Goal: Check status: Check status

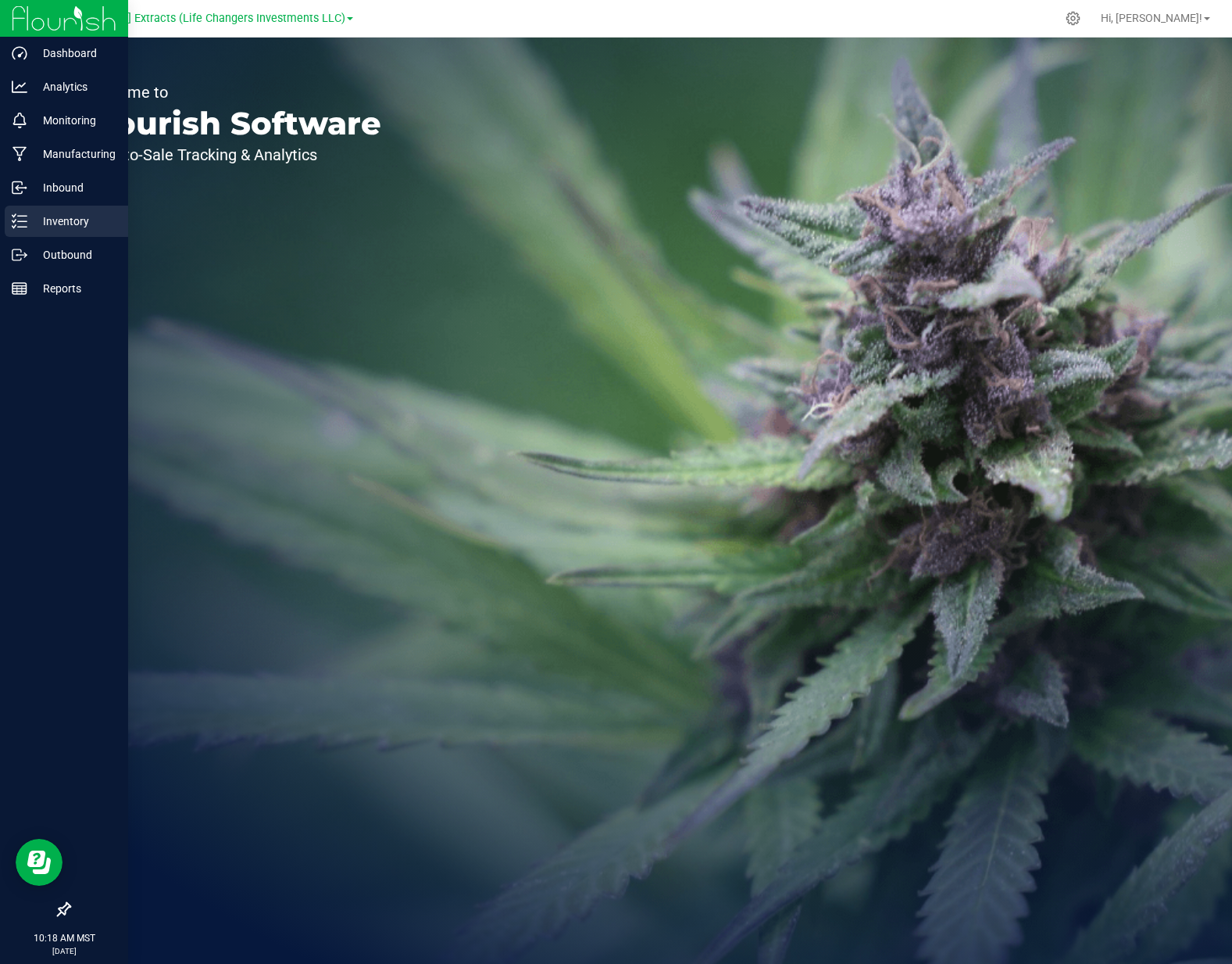
click at [33, 224] on p "Inventory" at bounding box center [74, 221] width 94 height 19
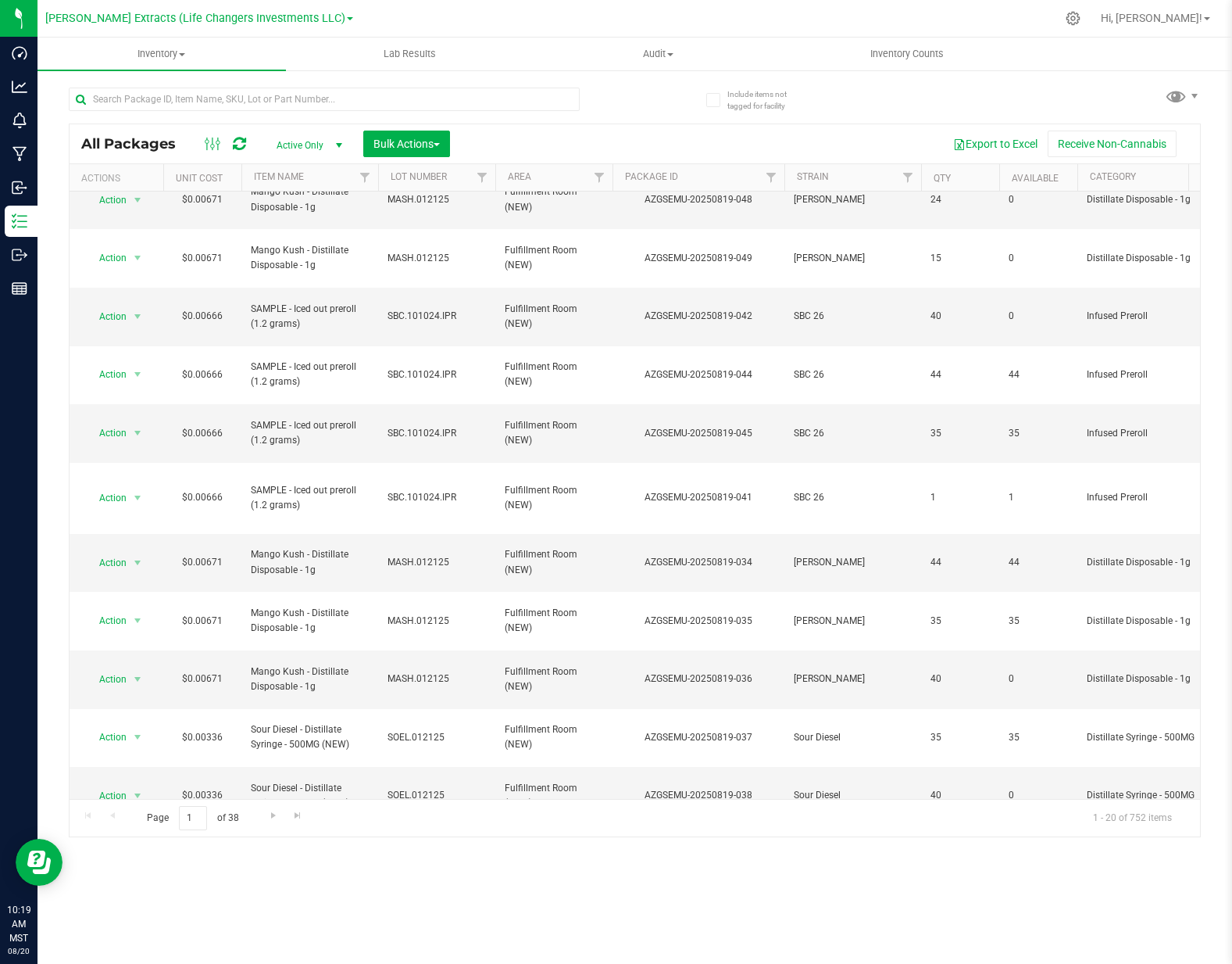
scroll to position [297, 0]
click at [264, 815] on link "Go to the next page" at bounding box center [273, 816] width 23 height 21
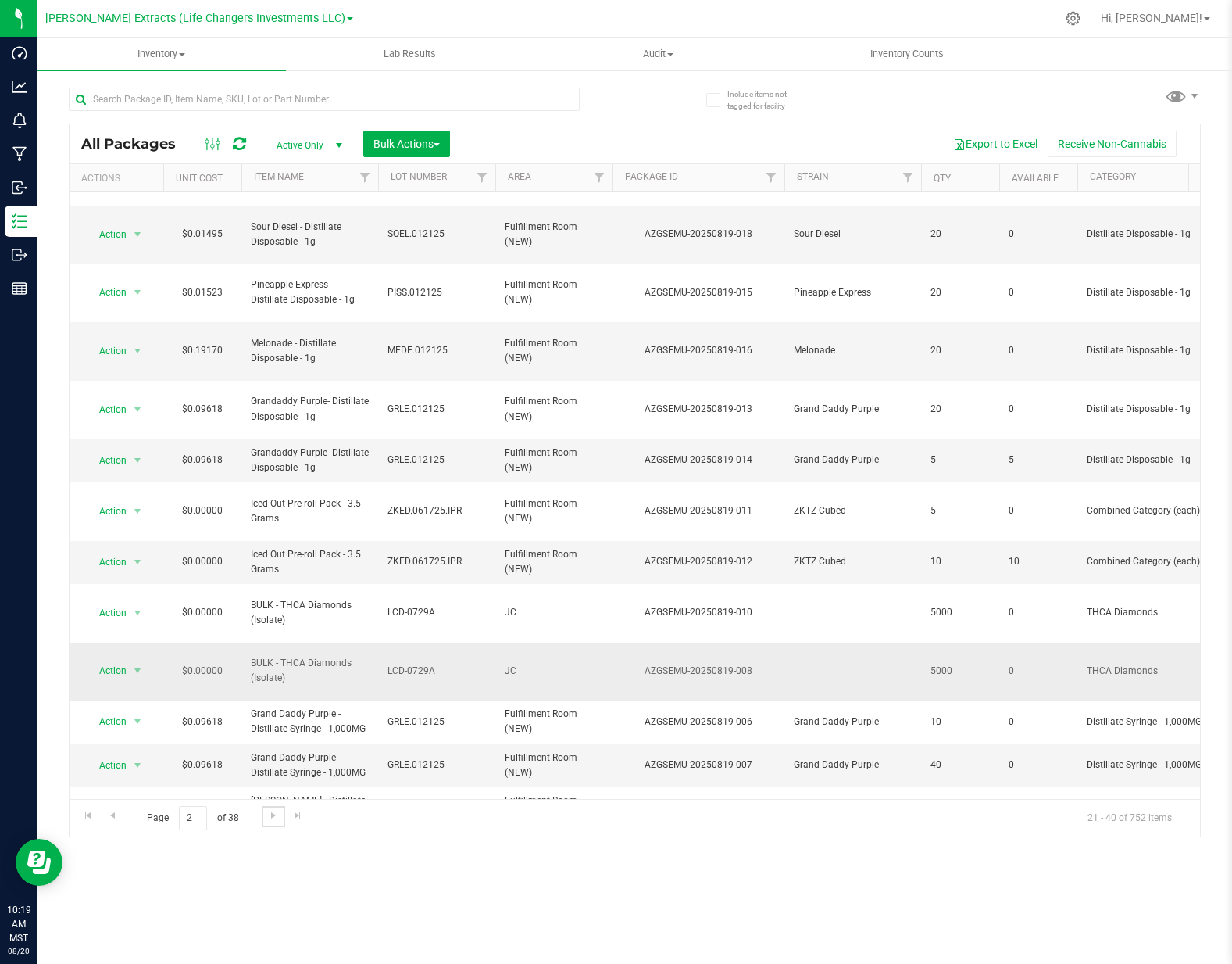
scroll to position [300, 0]
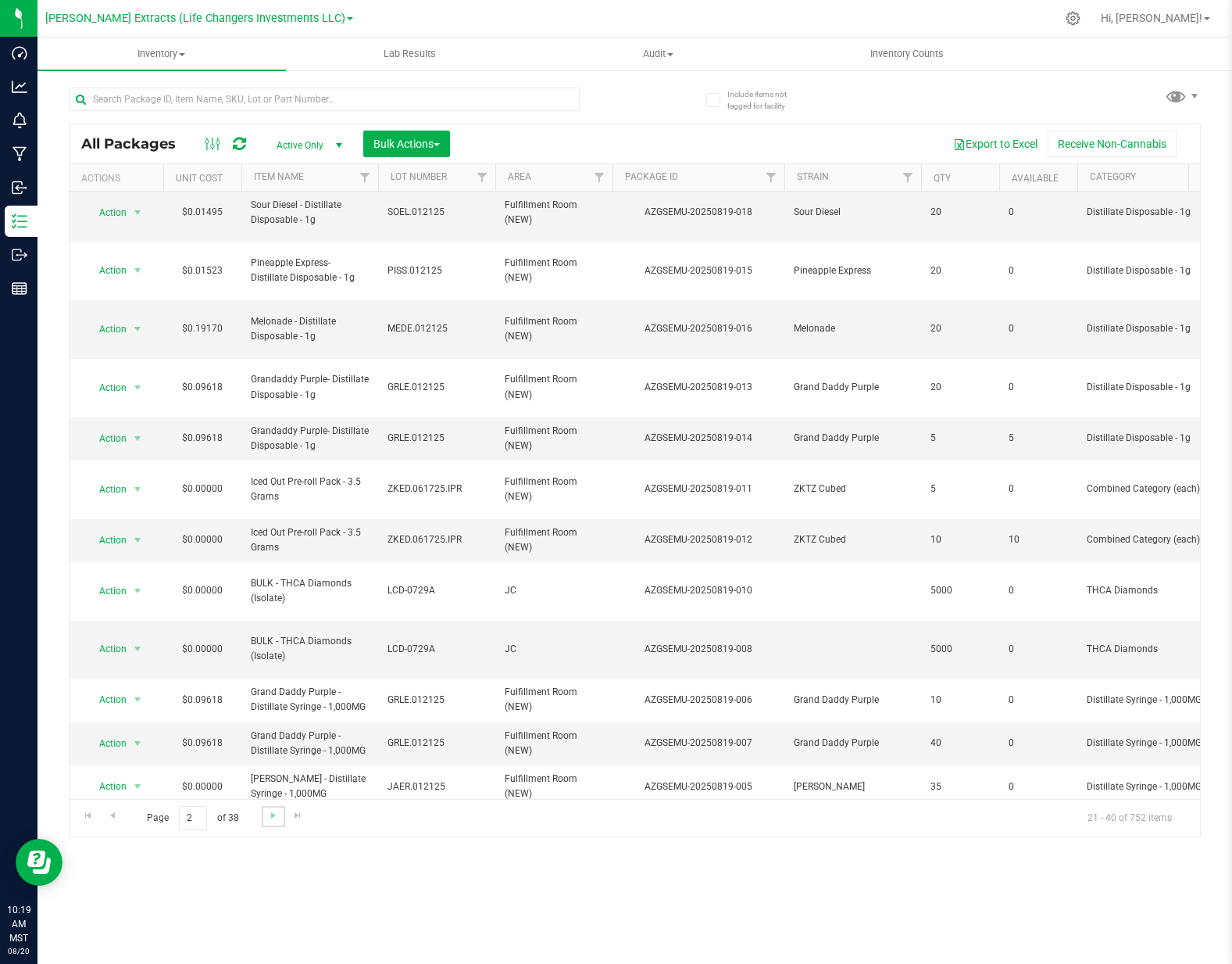
click at [265, 815] on link "Go to the next page" at bounding box center [273, 816] width 23 height 21
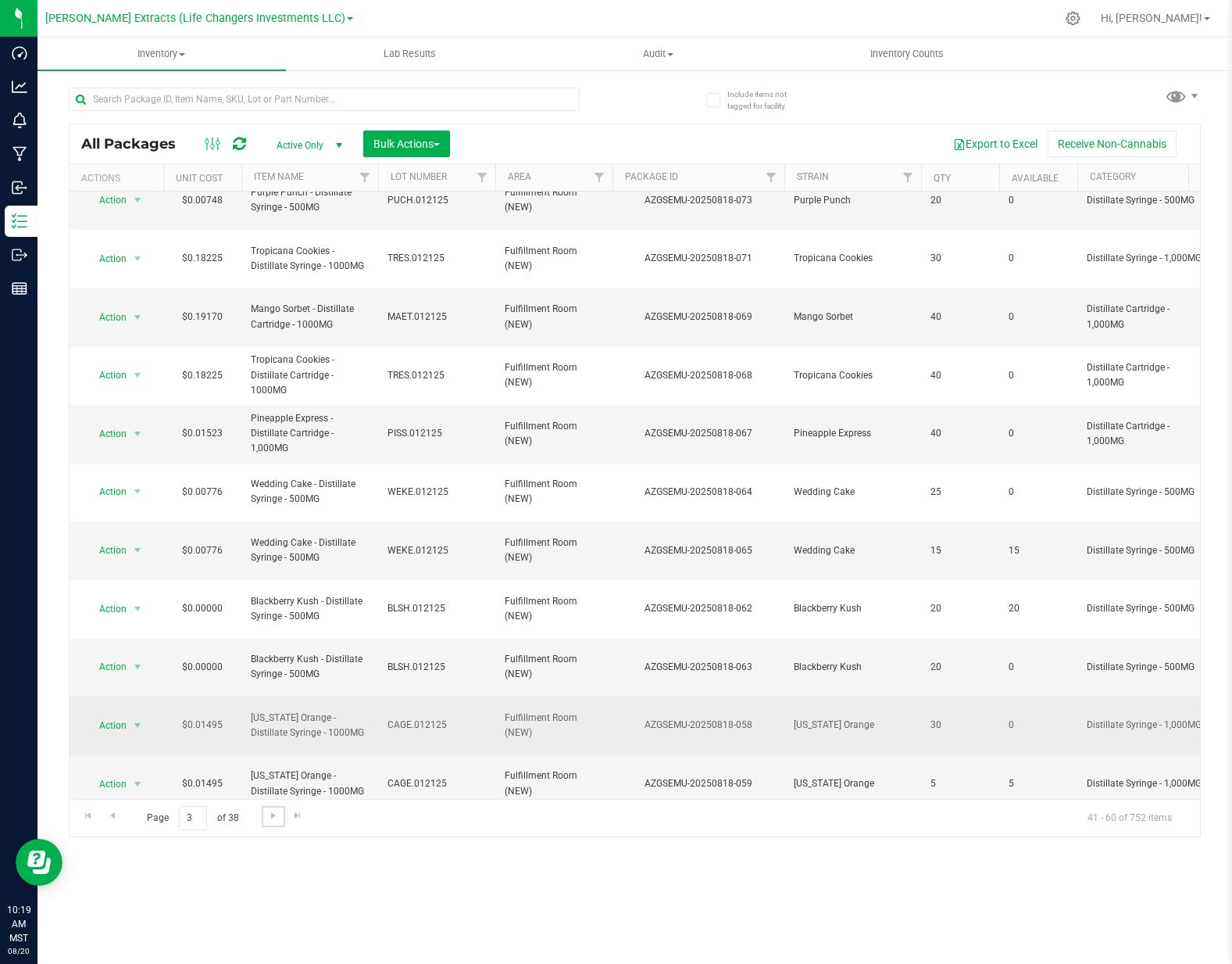
scroll to position [188, 0]
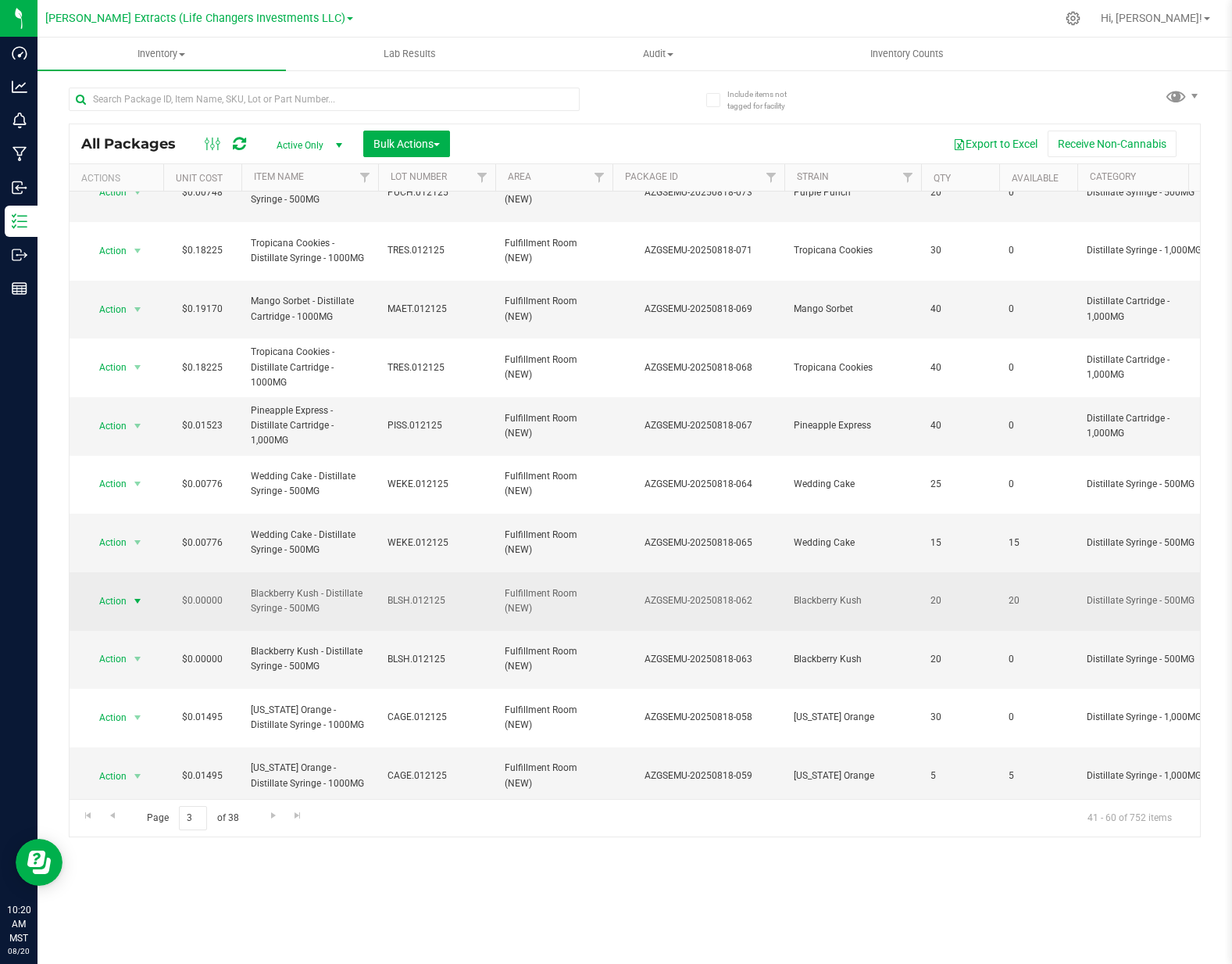
click at [108, 590] on span "Action" at bounding box center [106, 601] width 42 height 22
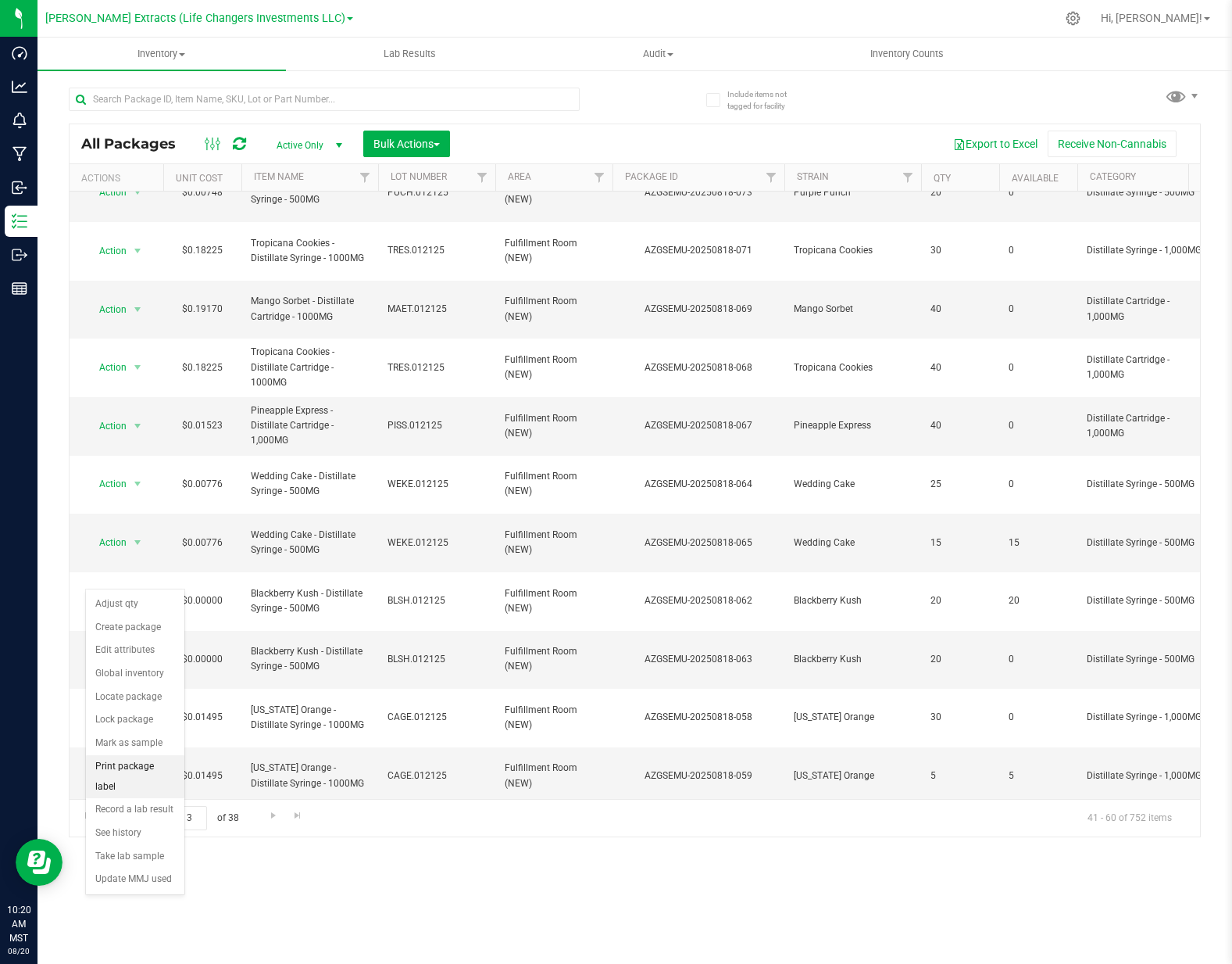
click at [138, 773] on li "Print package label" at bounding box center [135, 776] width 99 height 43
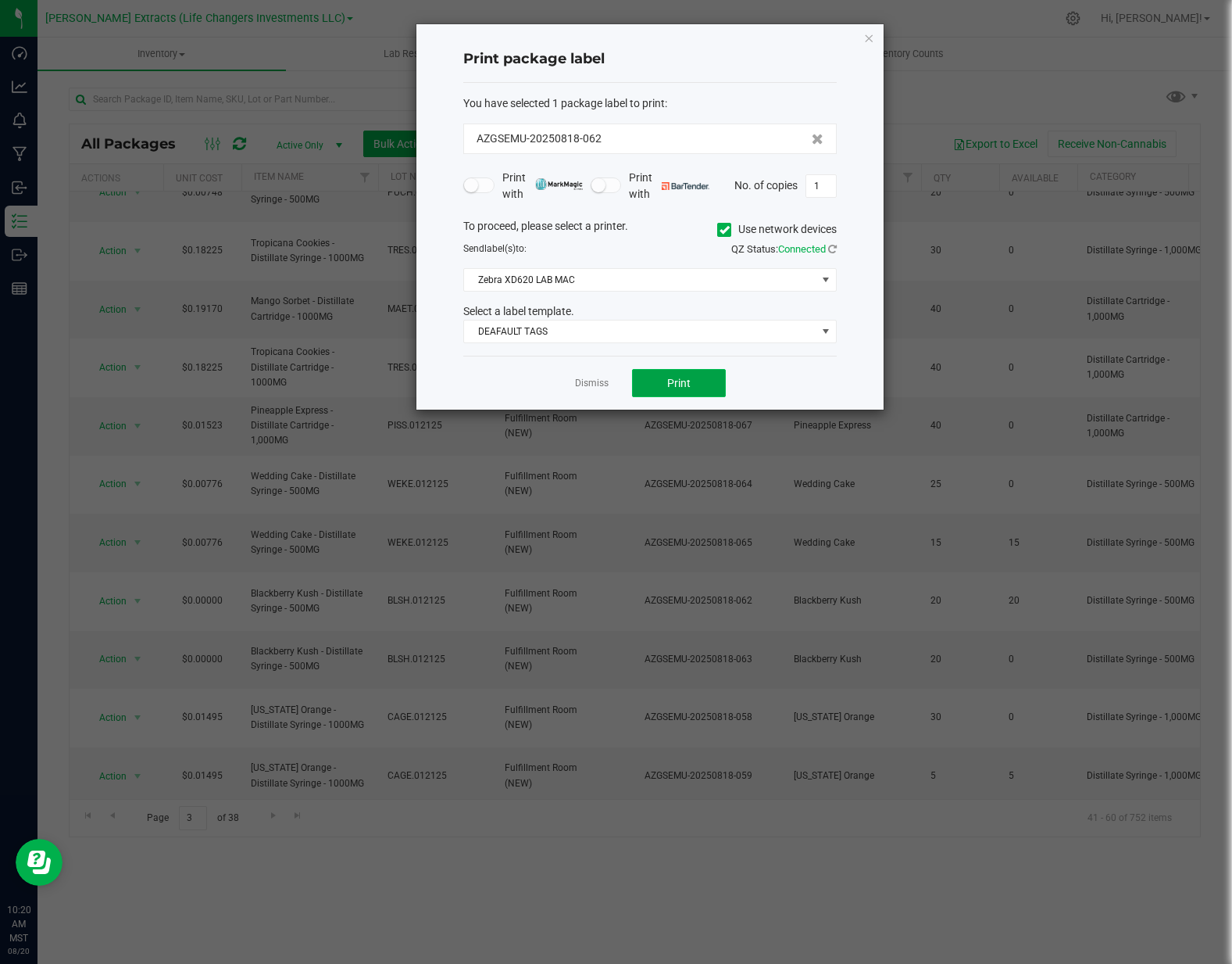
click at [709, 386] on button "Print" at bounding box center [679, 383] width 94 height 28
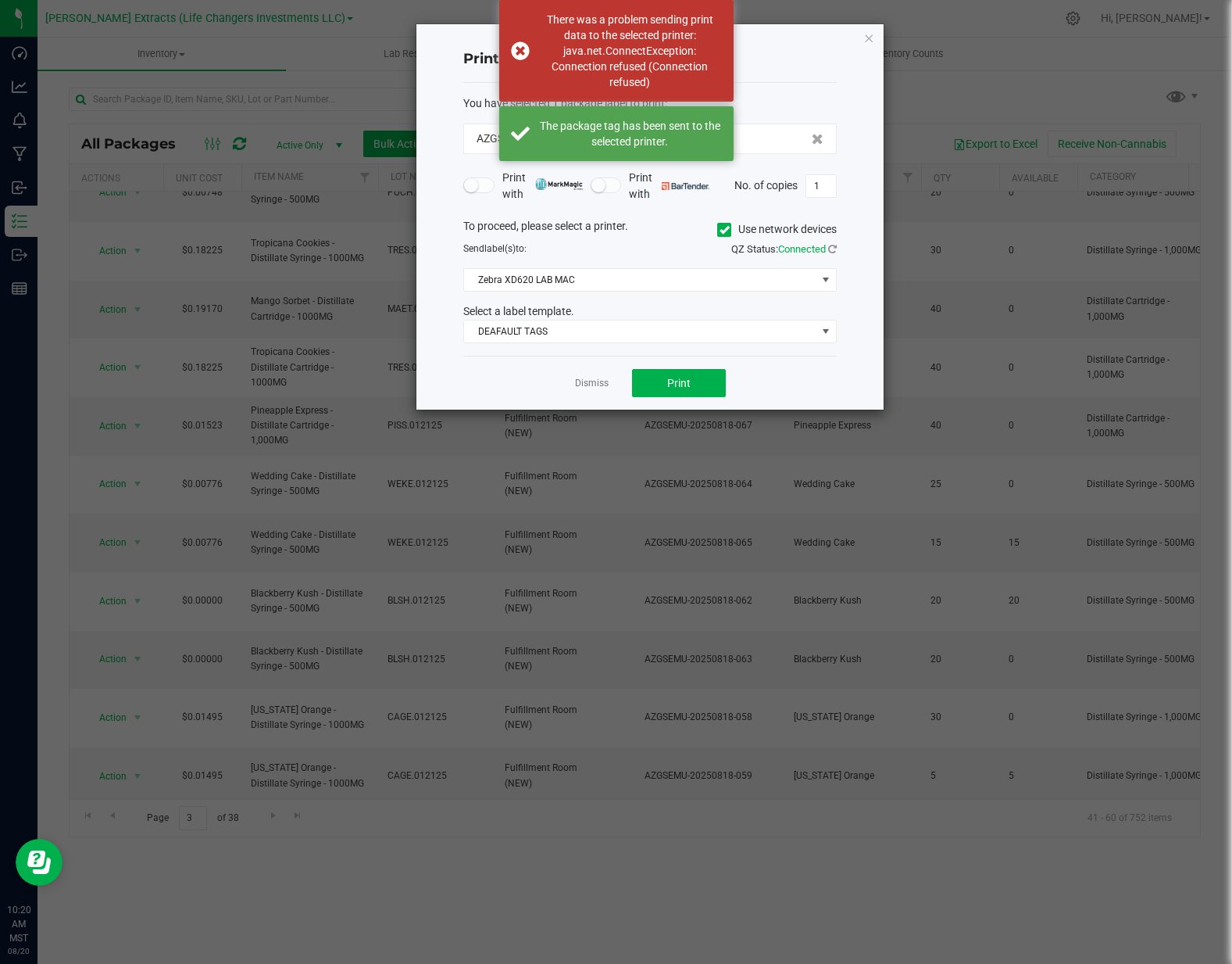
click at [725, 230] on icon at bounding box center [724, 230] width 10 height 0
click at [0, 0] on input "Use network devices" at bounding box center [0, 0] width 0 height 0
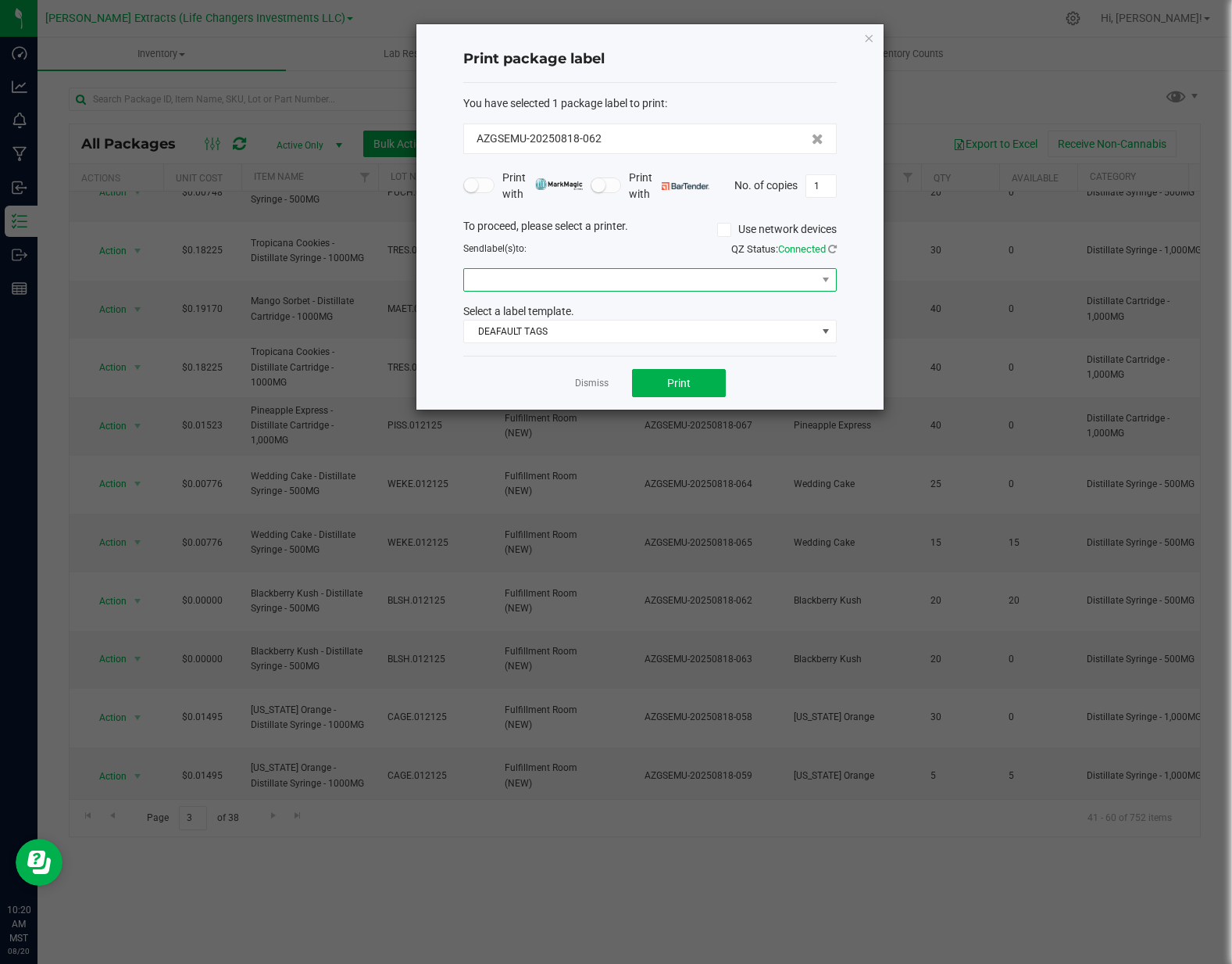
drag, startPoint x: 797, startPoint y: 282, endPoint x: 764, endPoint y: 282, distance: 33.0
click at [797, 282] on span at bounding box center [640, 280] width 352 height 22
click at [626, 336] on ZPL "Zebra Technologies ZTC ZD620-203dpi ZPL" at bounding box center [649, 336] width 372 height 27
click at [673, 372] on button "Print" at bounding box center [679, 383] width 94 height 28
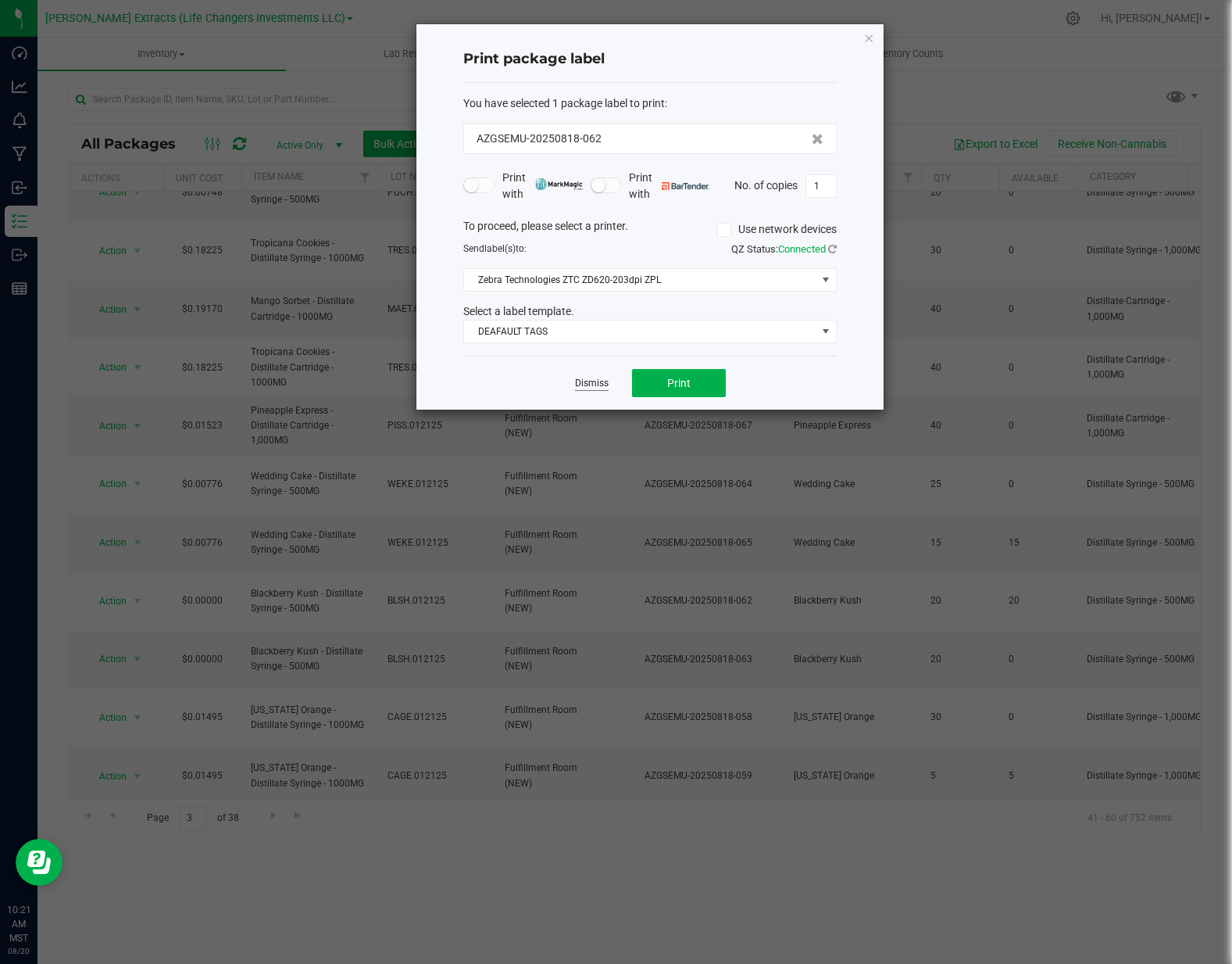
click at [595, 384] on link "Dismiss" at bounding box center [591, 383] width 34 height 13
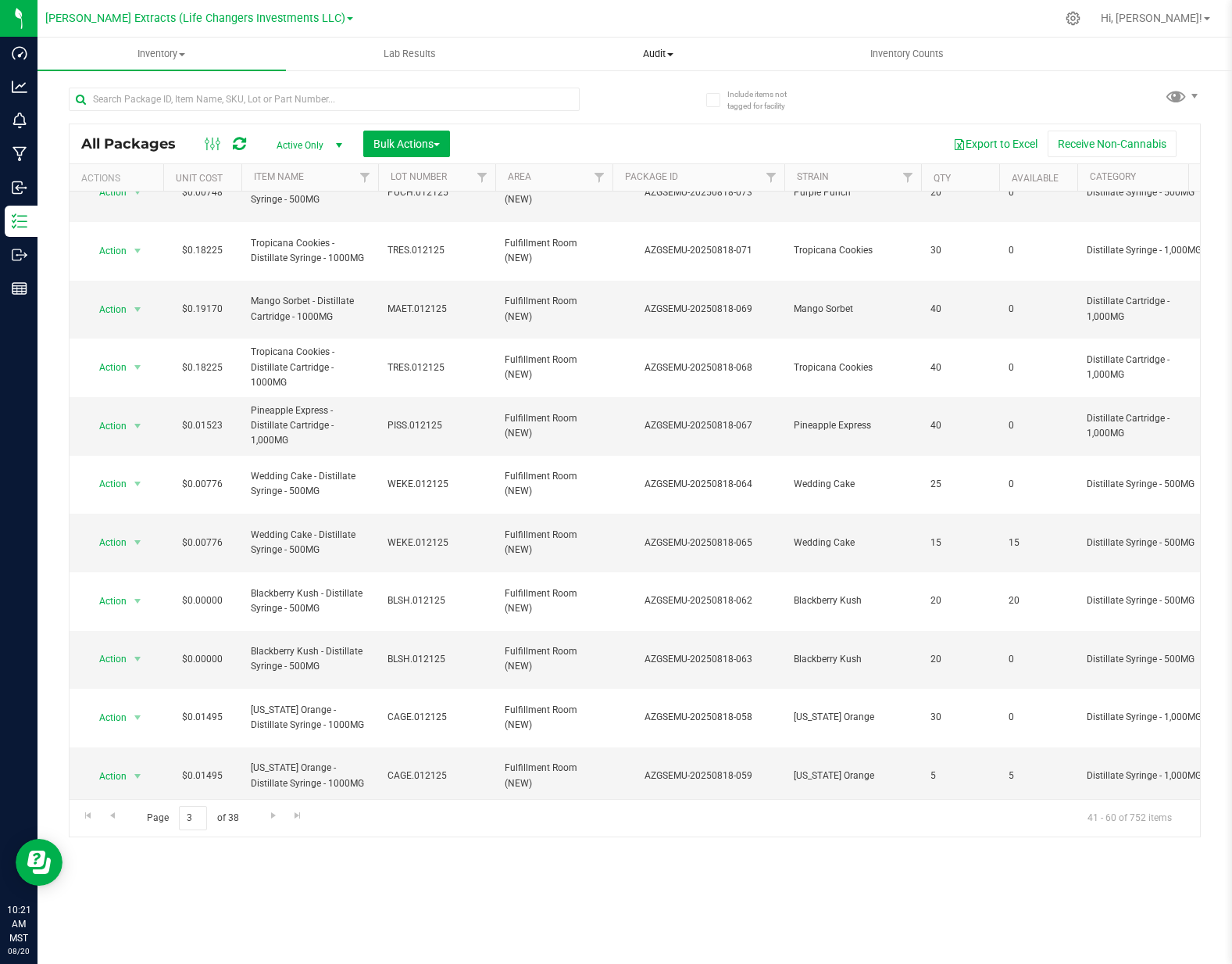
click at [648, 52] on span "Audit" at bounding box center [659, 54] width 247 height 14
click at [846, 45] on uib-tab-heading "Inventory Counts" at bounding box center [907, 54] width 247 height 31
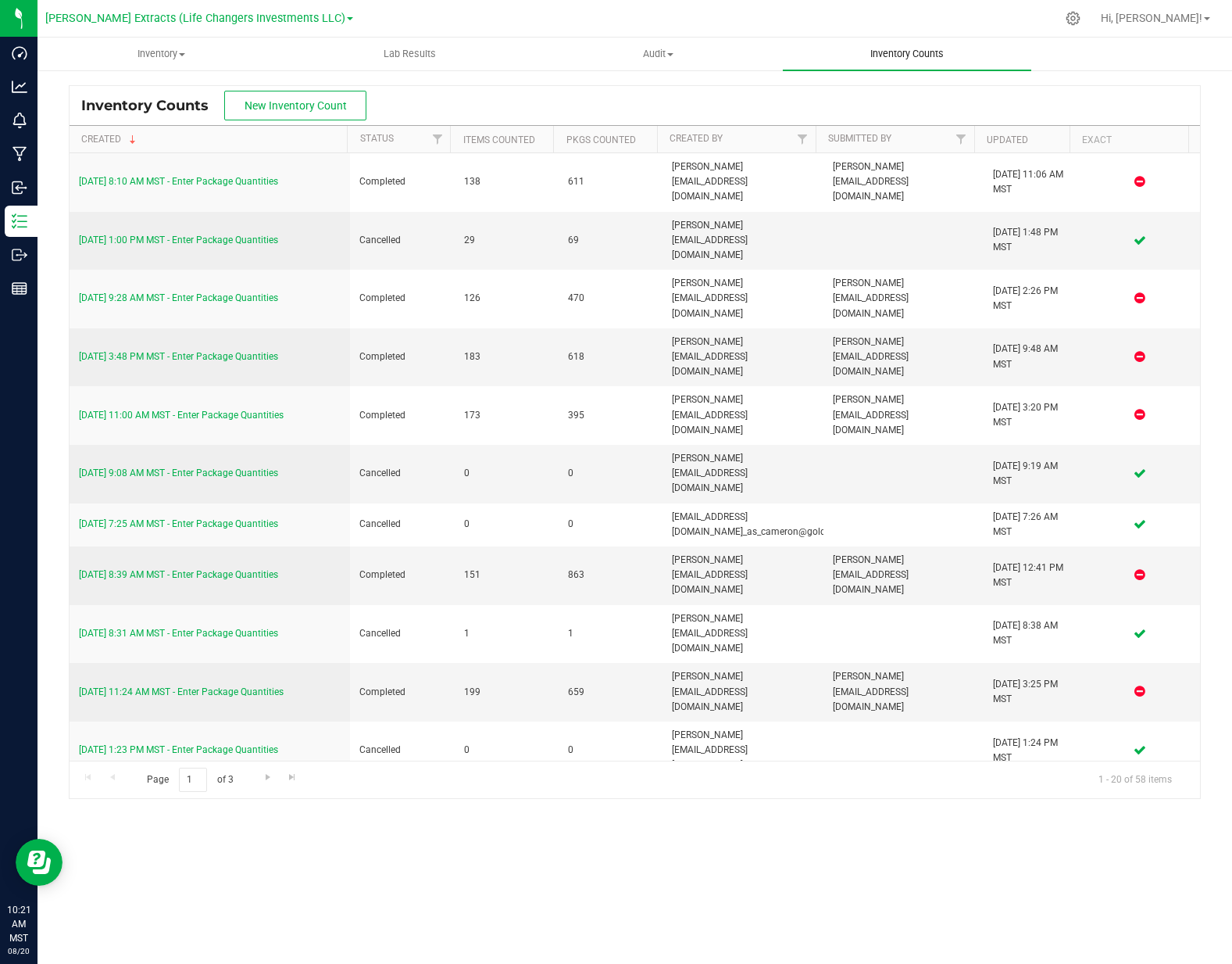
click at [871, 52] on span "Inventory Counts" at bounding box center [907, 54] width 116 height 14
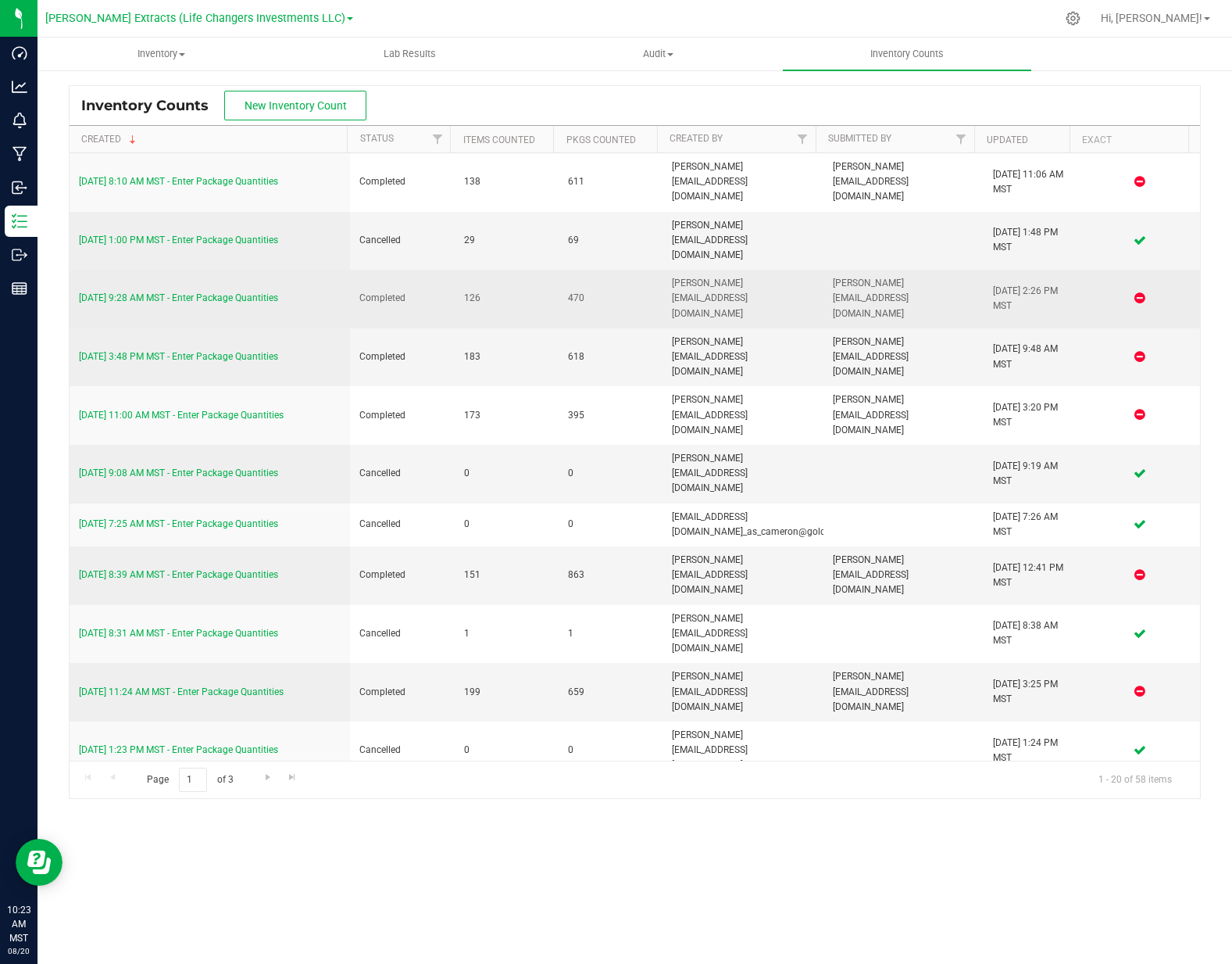
click at [236, 293] on link "[DATE] 9:28 AM MST - Enter Package Quantities" at bounding box center [178, 298] width 199 height 11
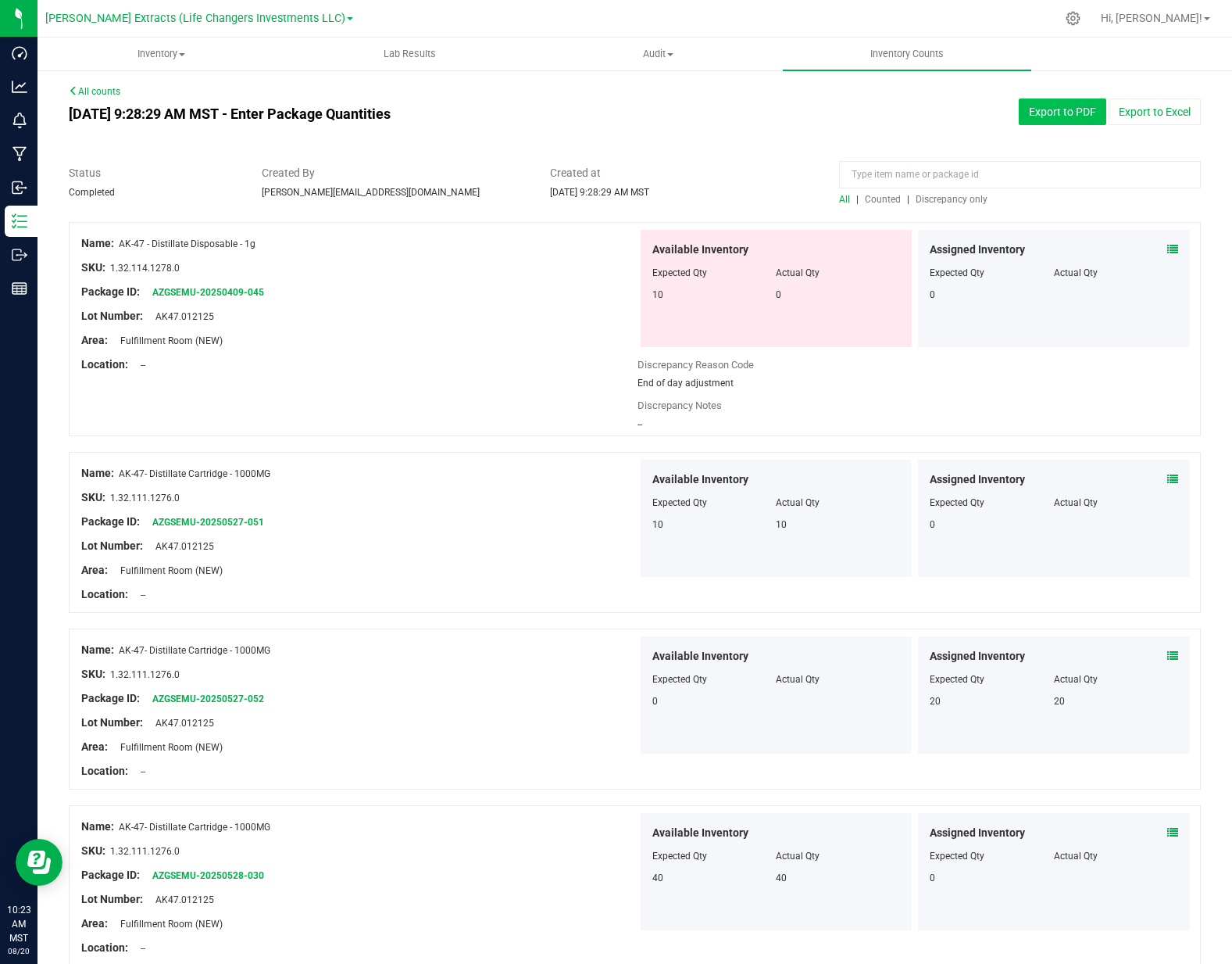
click at [1057, 110] on button "Export to PDF" at bounding box center [1063, 112] width 88 height 27
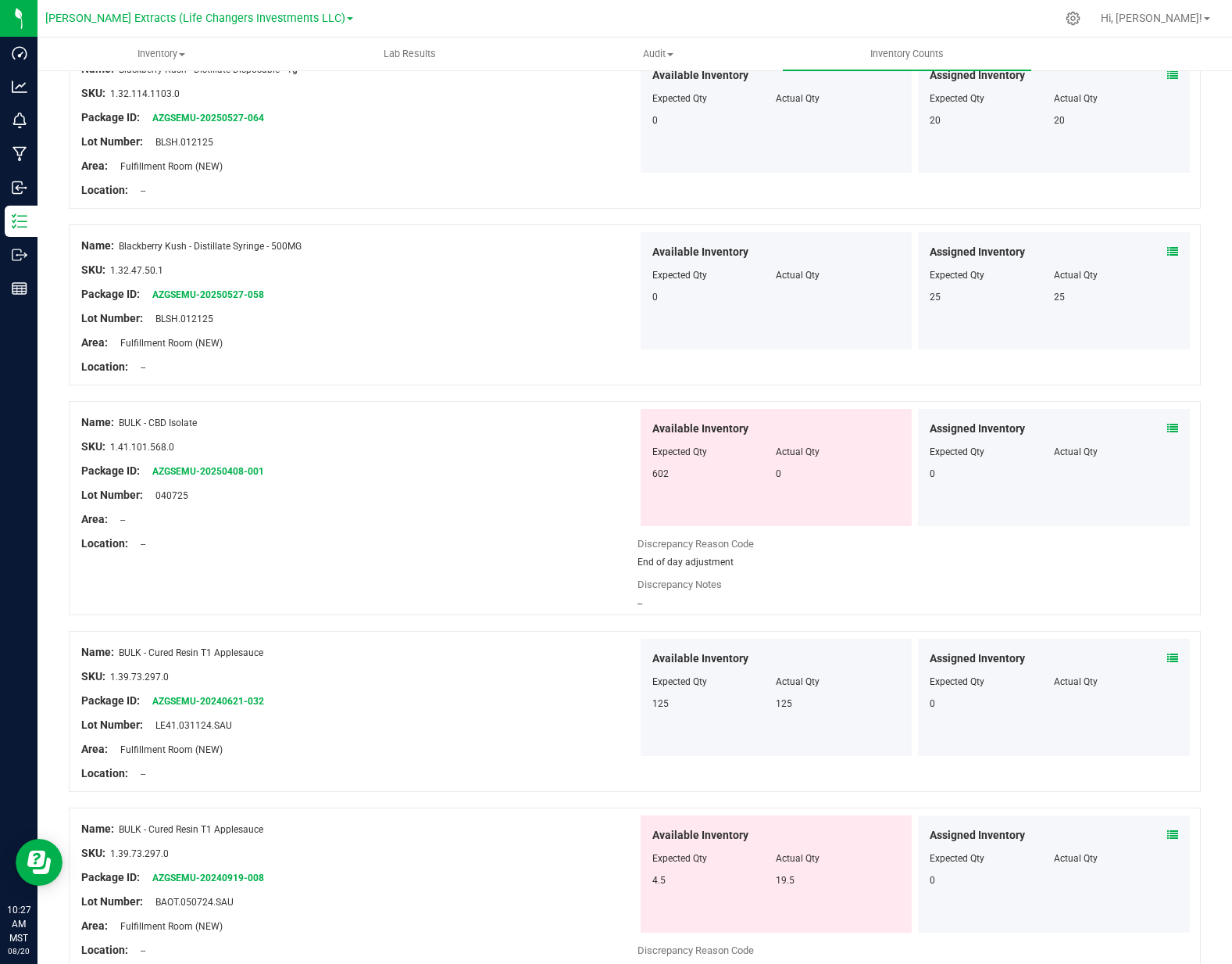
scroll to position [1872, 0]
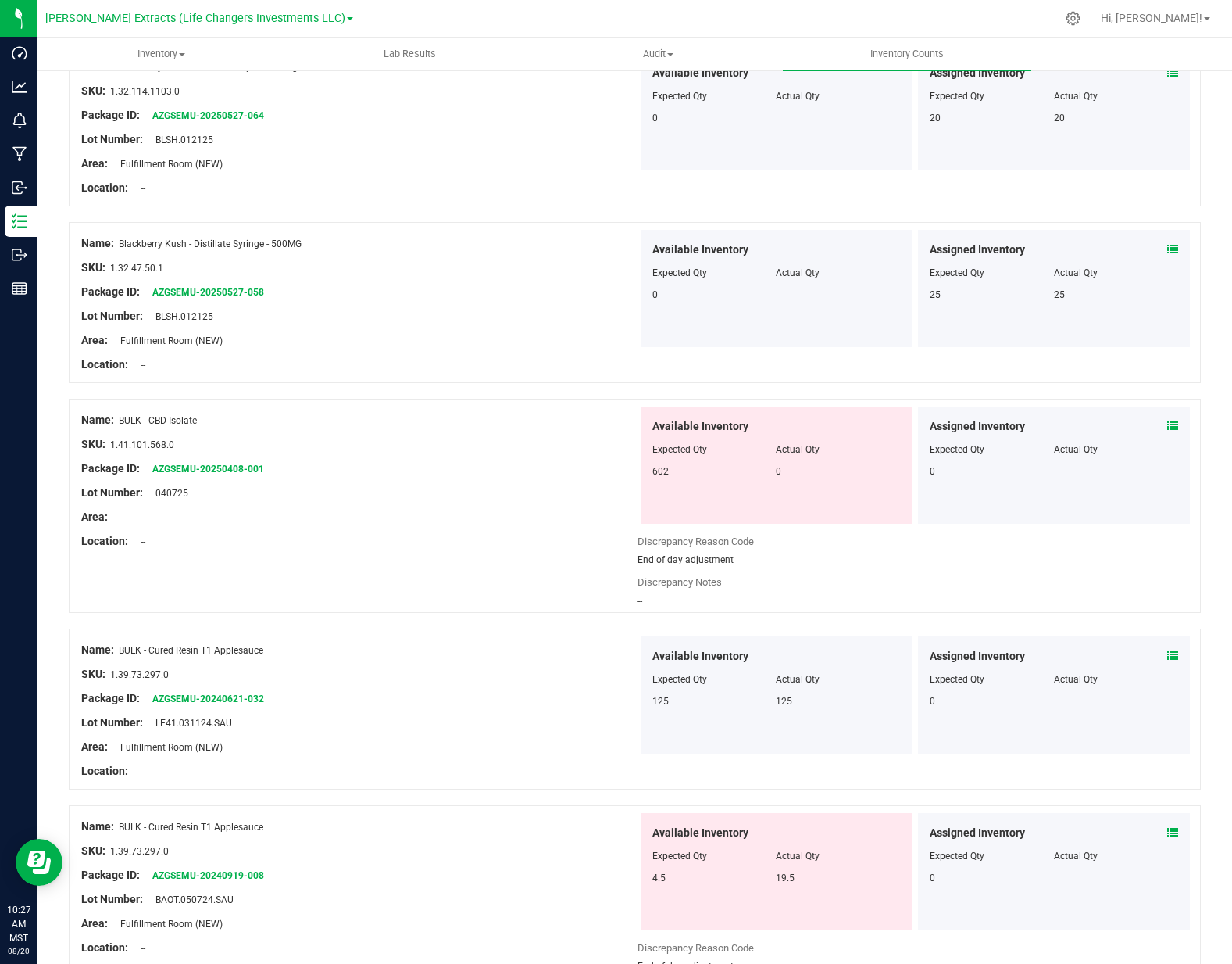
click at [817, 559] on div "End of day adjustment" at bounding box center [915, 559] width 556 height 14
click at [1167, 427] on icon at bounding box center [1173, 426] width 11 height 11
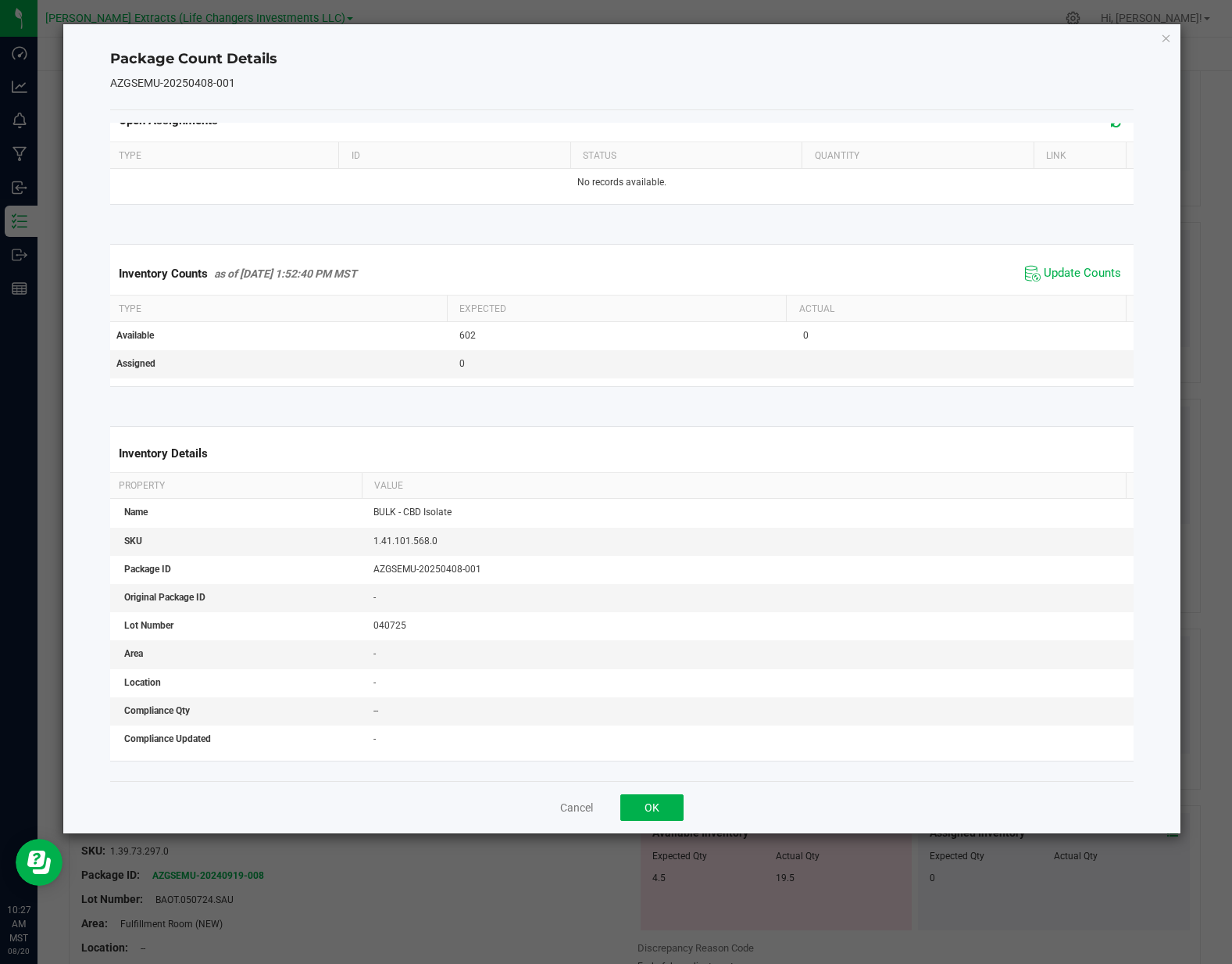
scroll to position [0, 0]
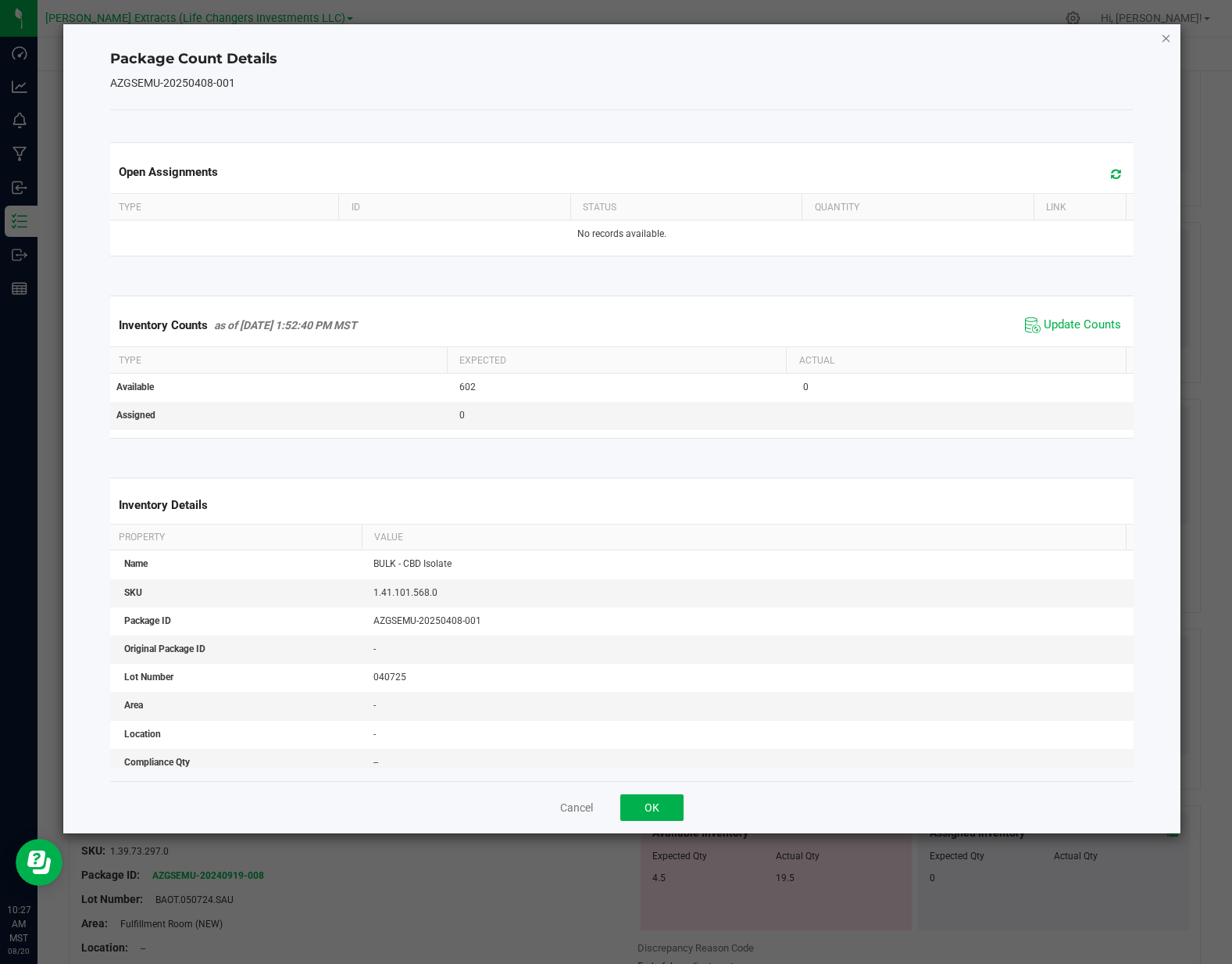
click at [1162, 36] on icon "Close" at bounding box center [1166, 38] width 11 height 19
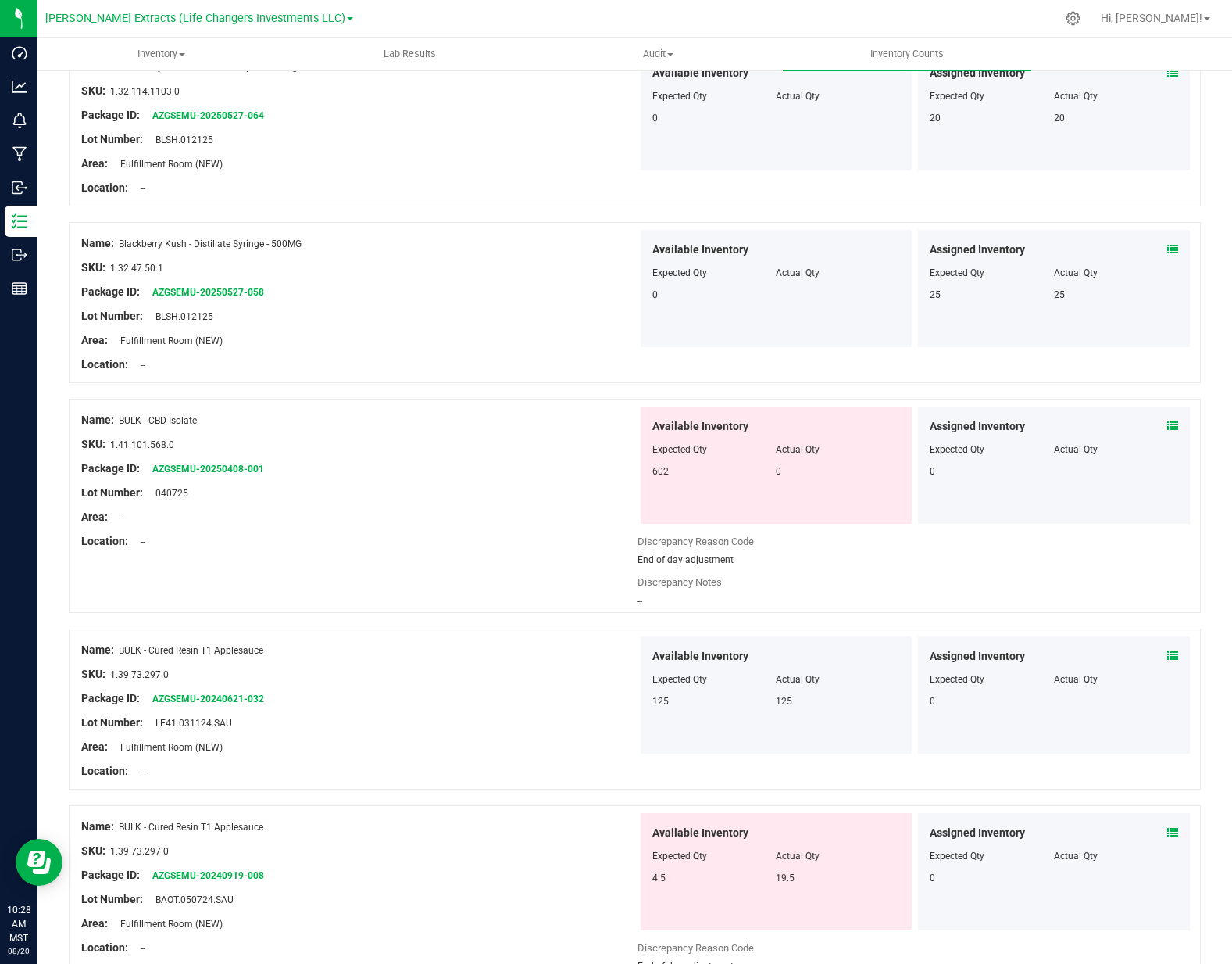
click at [778, 549] on div "Discrepancy Reason Code End of day adjustment" at bounding box center [915, 550] width 556 height 34
click at [688, 594] on div "Discrepancy Notes --" at bounding box center [915, 591] width 556 height 34
click at [1167, 429] on icon at bounding box center [1173, 426] width 11 height 11
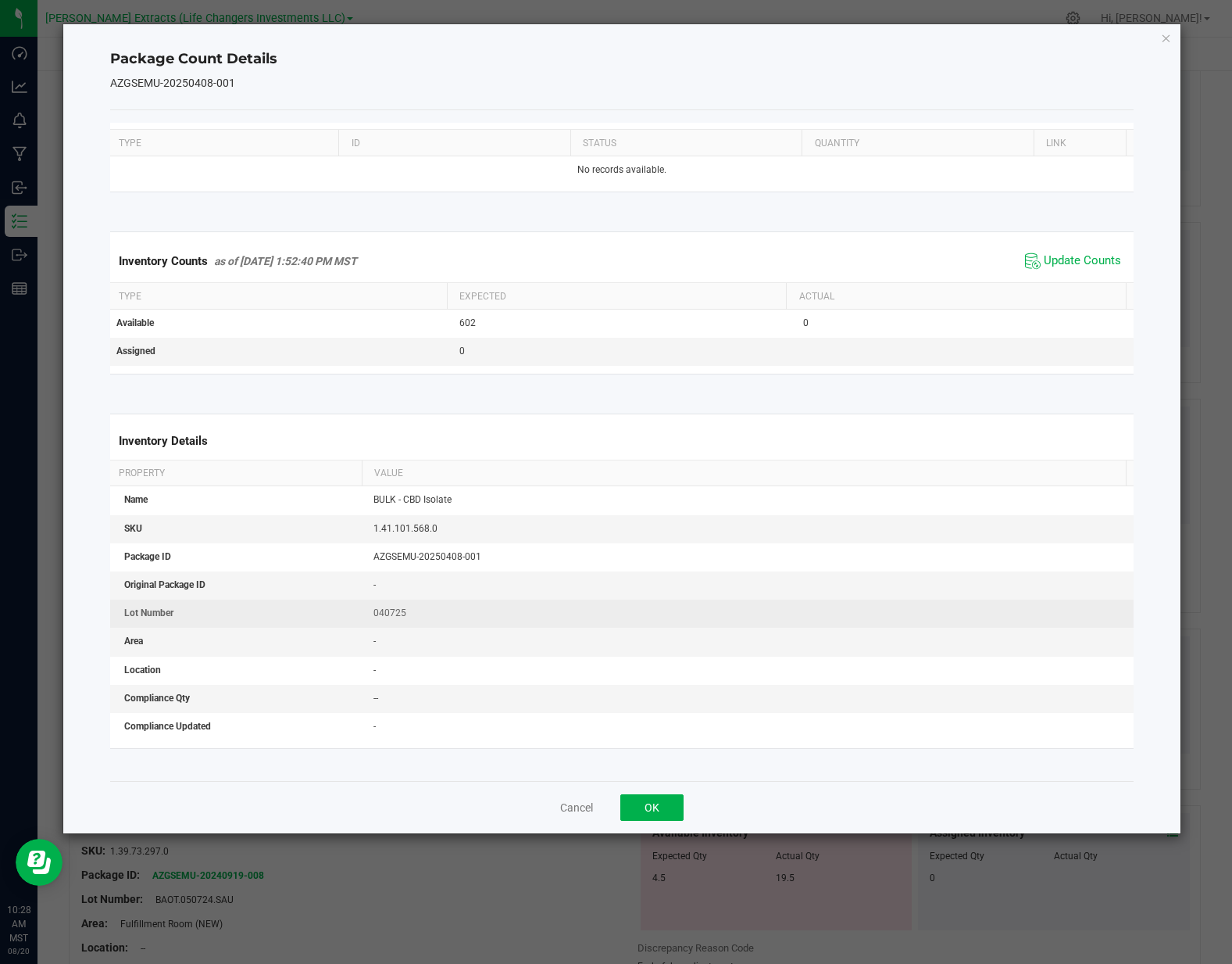
scroll to position [75, 0]
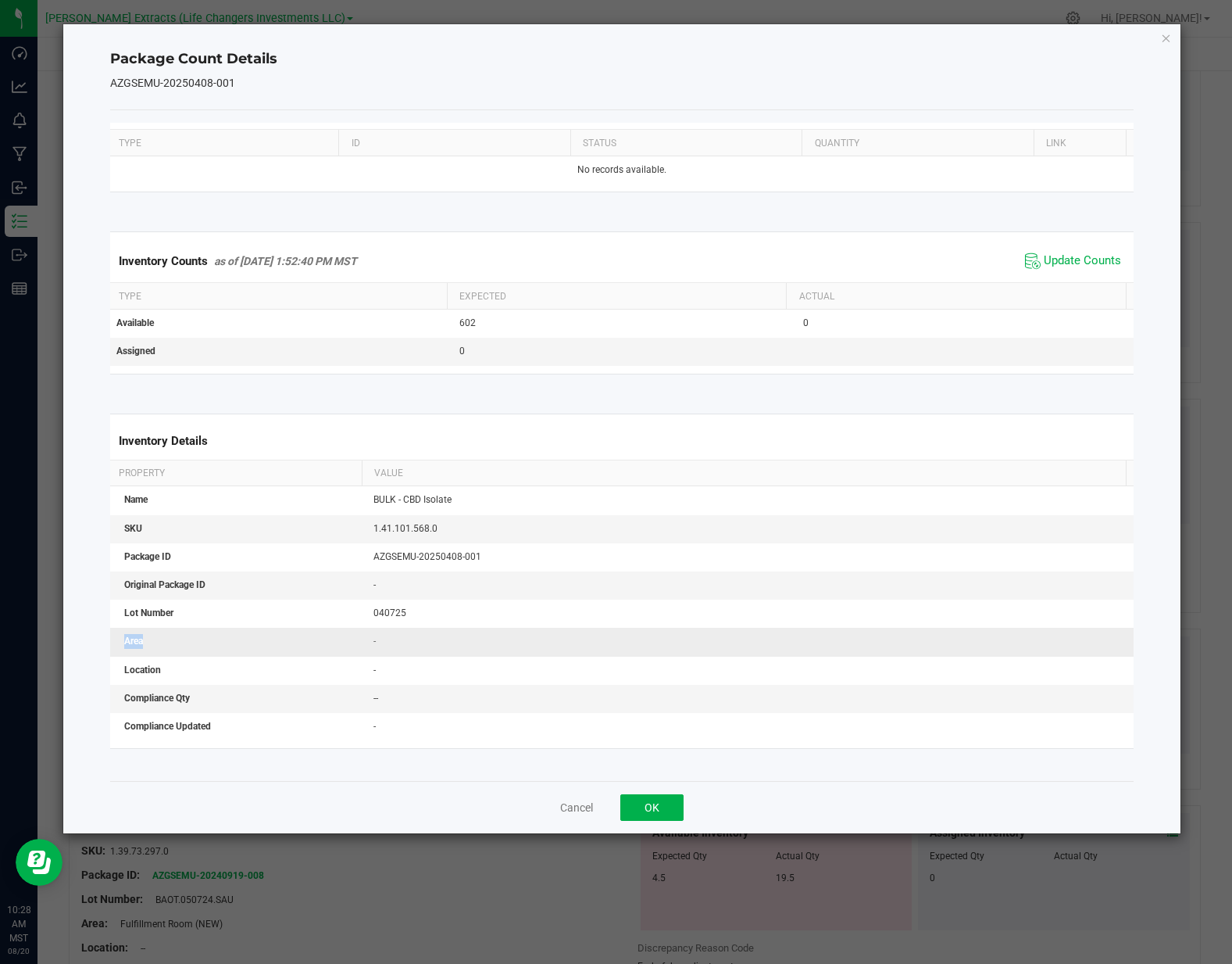
drag, startPoint x: 420, startPoint y: 614, endPoint x: 418, endPoint y: 625, distance: 11.2
click at [418, 624] on tbody "Name BULK - CBD Isolate SKU 1.41.101.568.0 Package ID AZGSEMU-20250408-001 Orig…" at bounding box center [623, 613] width 1031 height 254
click at [416, 631] on td "-" at bounding box center [750, 642] width 773 height 28
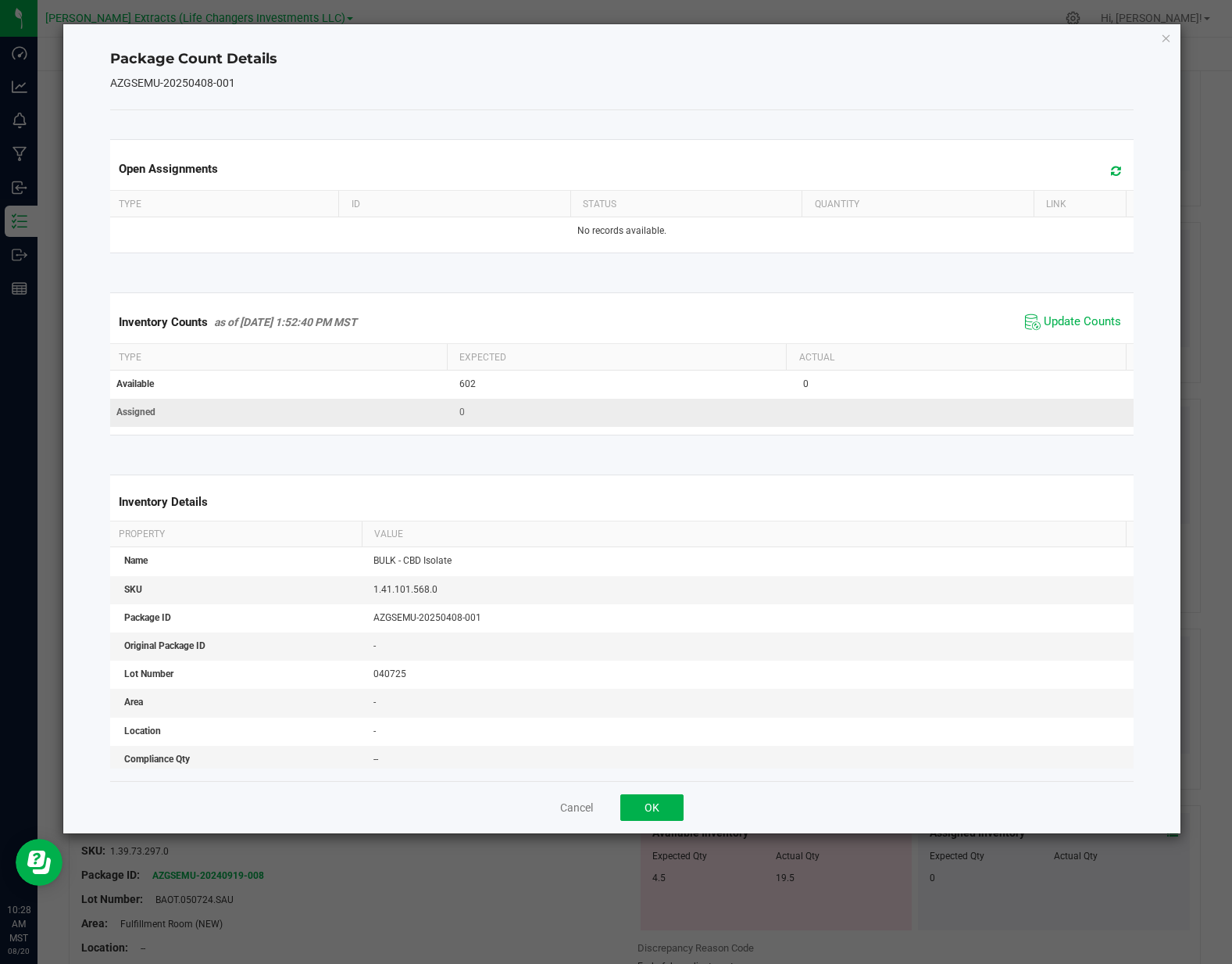
scroll to position [0, 0]
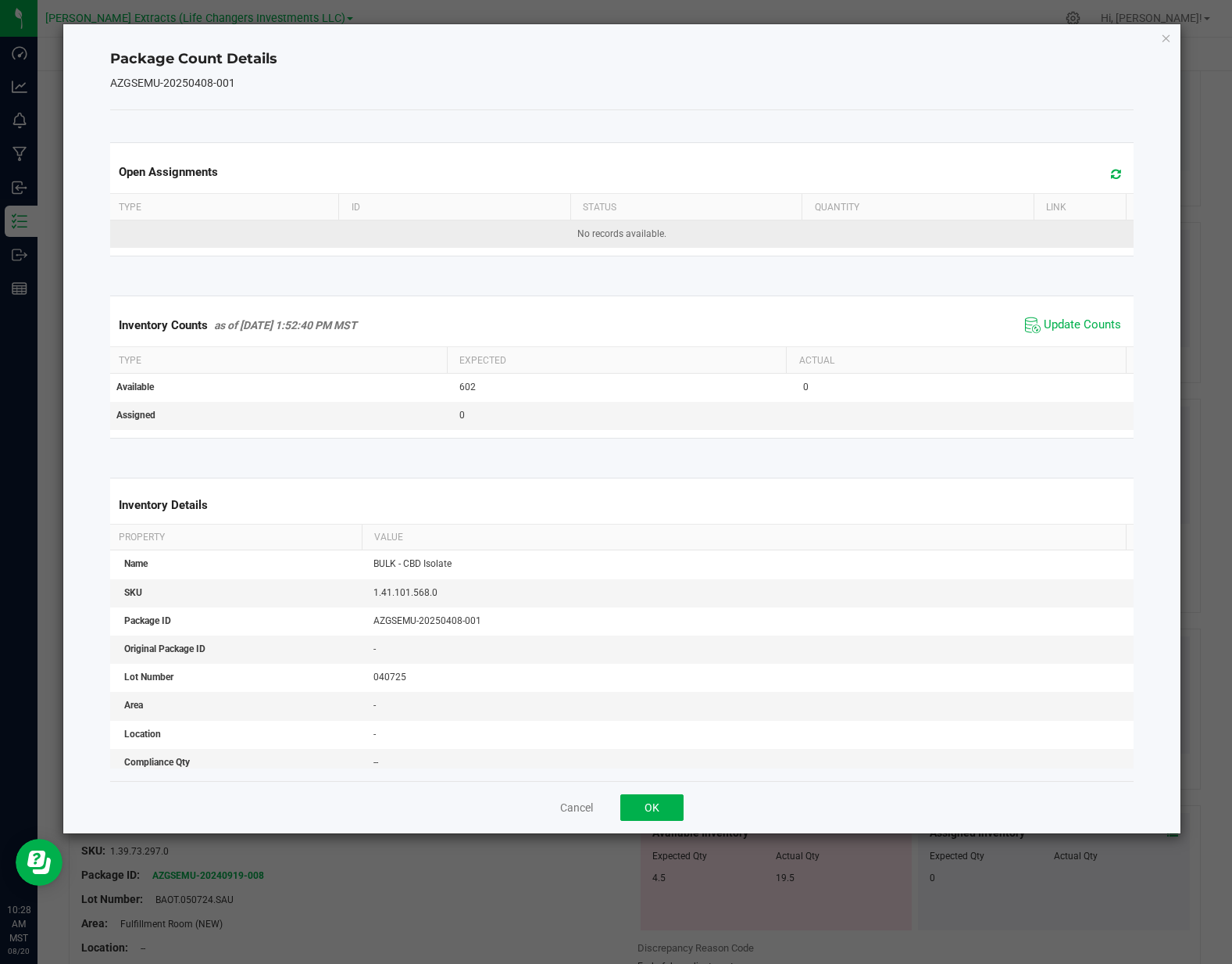
click at [873, 232] on td "No records available." at bounding box center [623, 234] width 1031 height 27
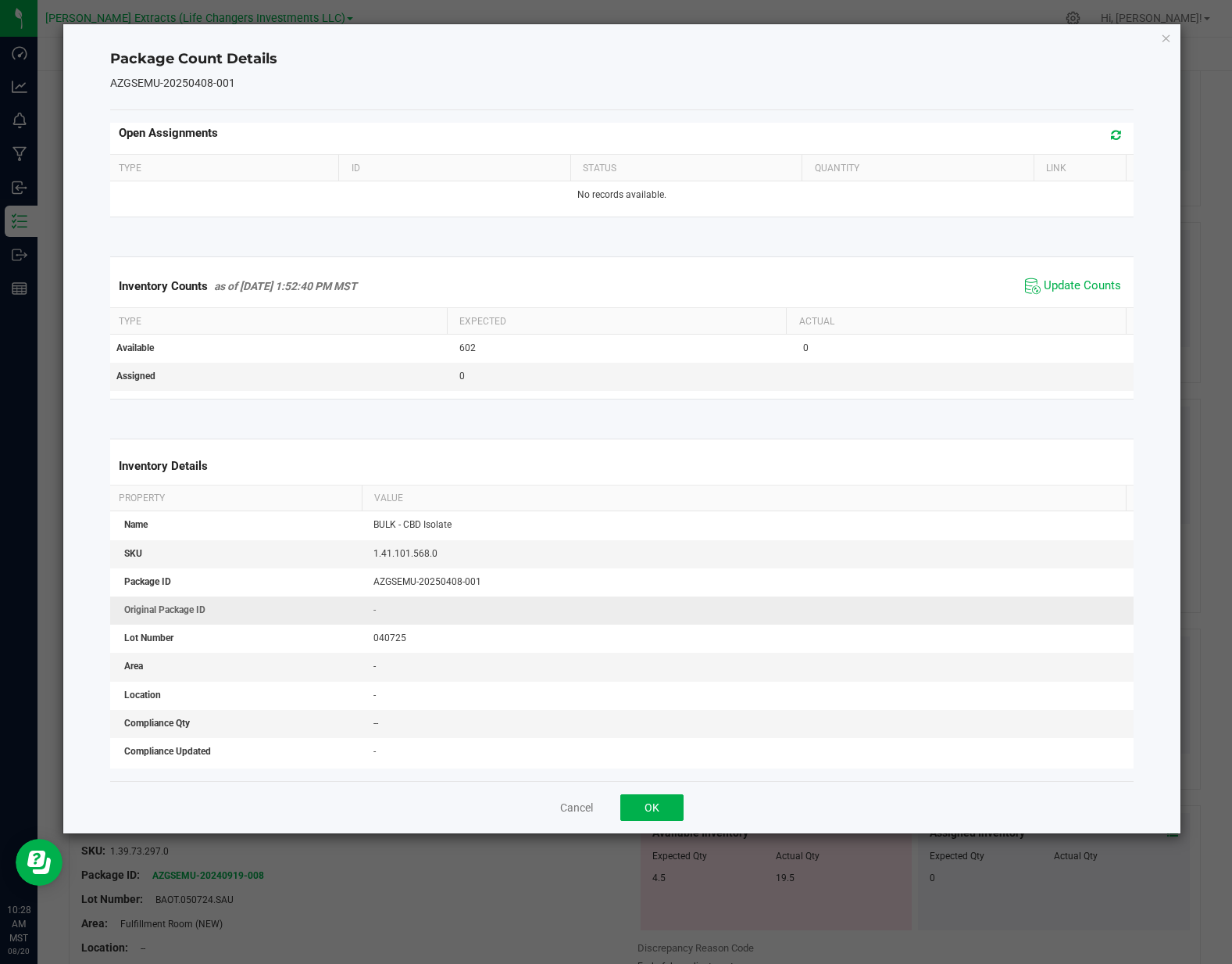
scroll to position [75, 0]
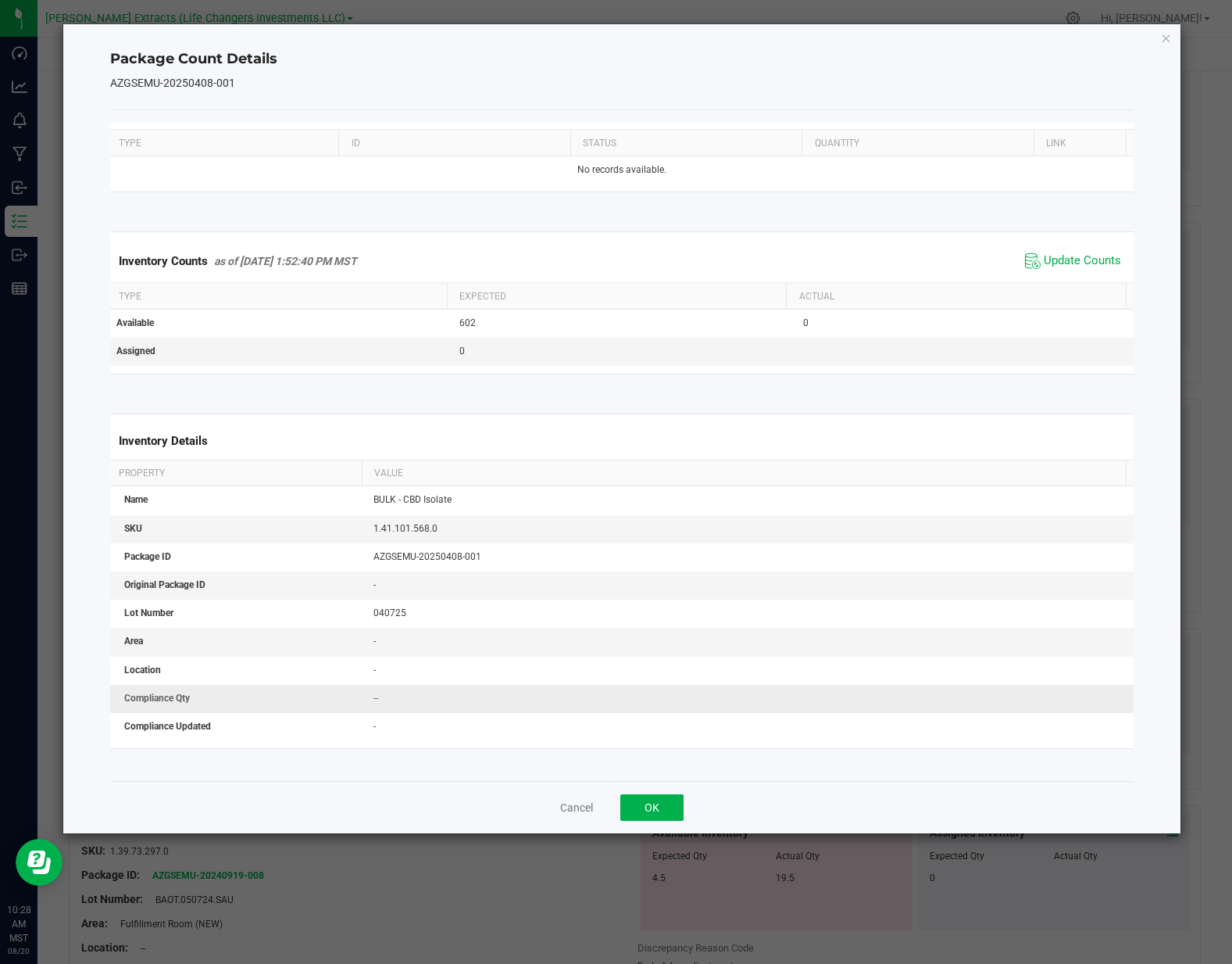
drag, startPoint x: 468, startPoint y: 675, endPoint x: 472, endPoint y: 682, distance: 8.1
click at [469, 685] on td "--" at bounding box center [750, 699] width 773 height 28
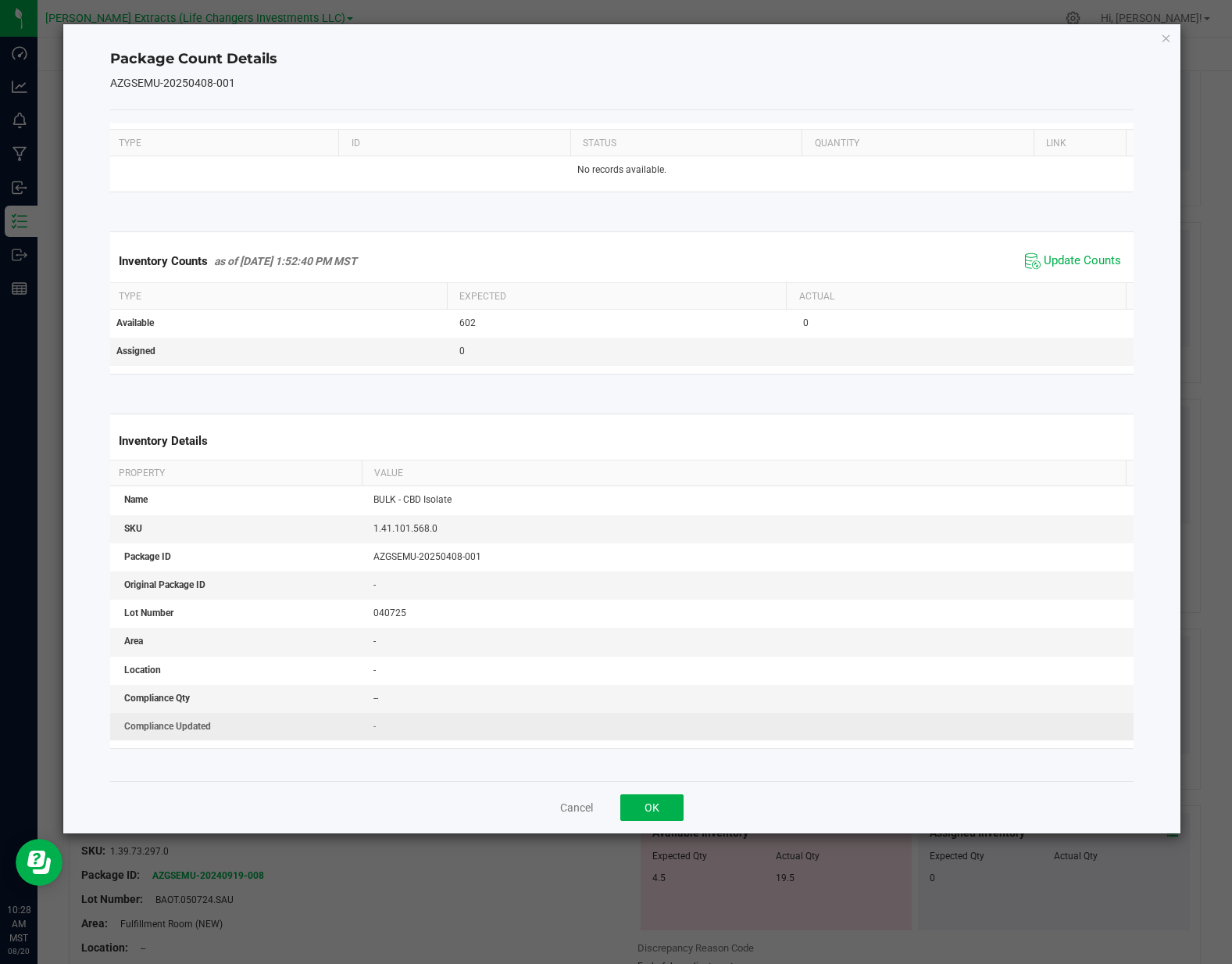
click at [487, 713] on td "-" at bounding box center [750, 726] width 773 height 27
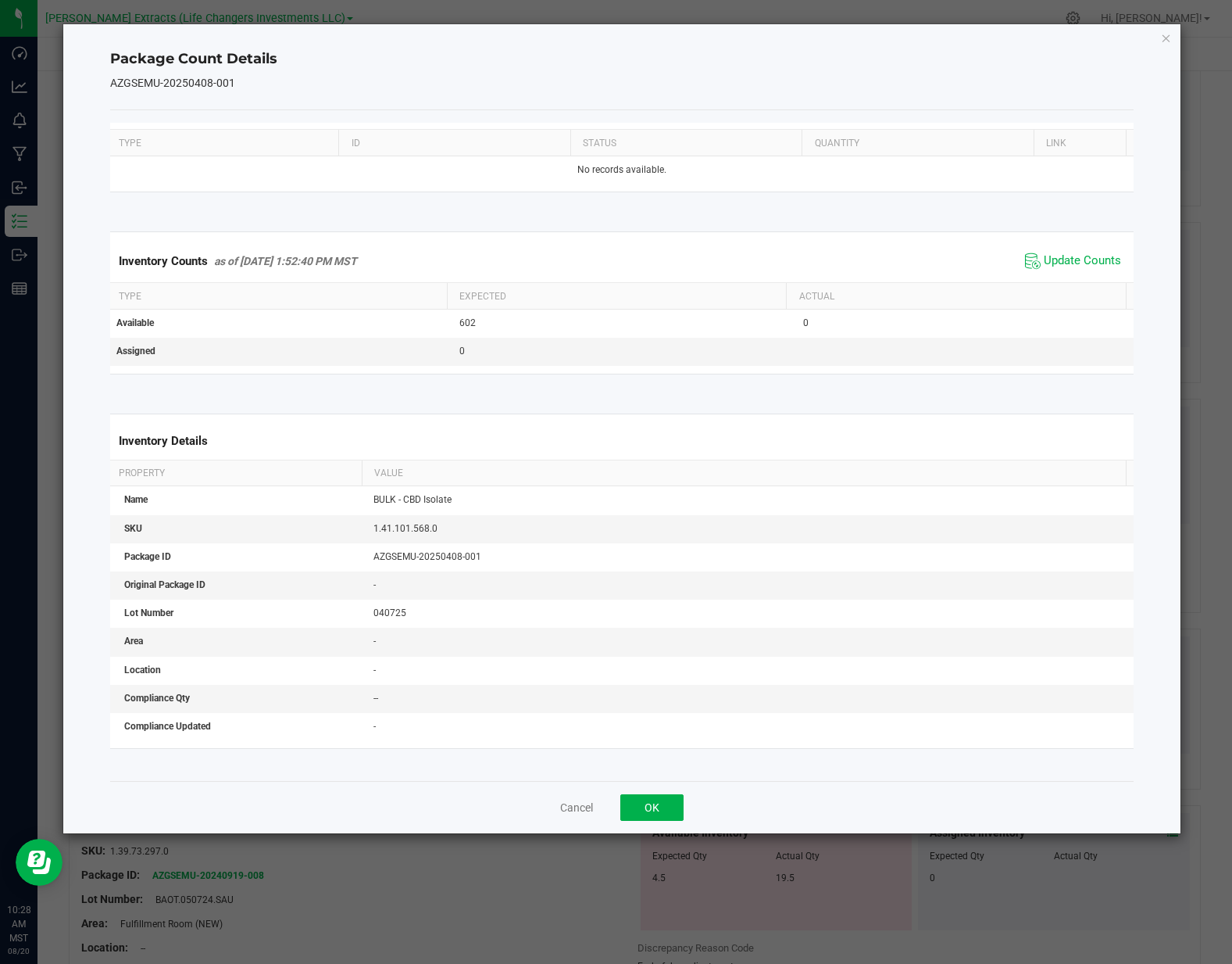
click at [1163, 35] on icon "Close" at bounding box center [1166, 38] width 11 height 19
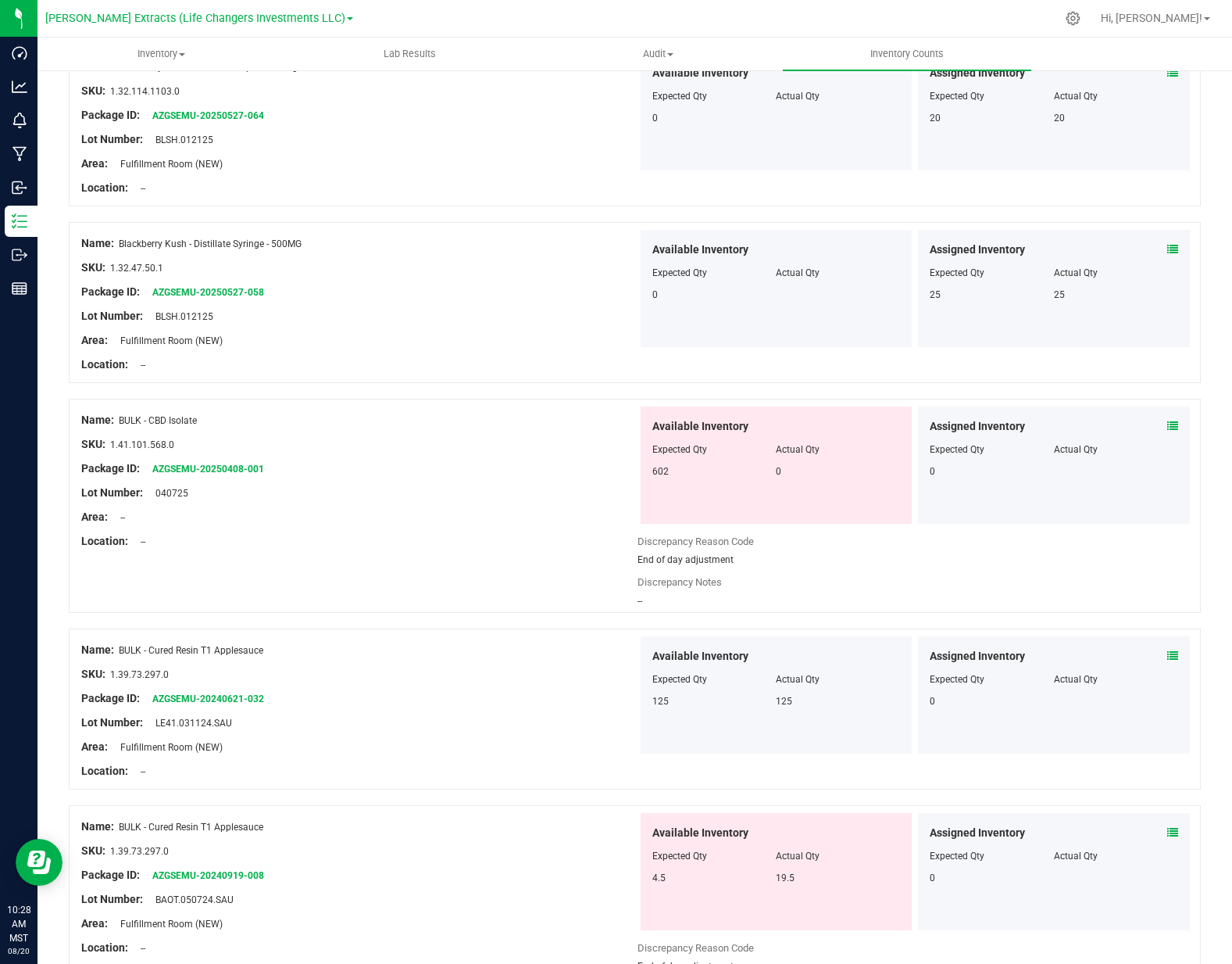
drag, startPoint x: 355, startPoint y: 520, endPoint x: 662, endPoint y: 562, distance: 309.9
click at [373, 518] on div "Area: --" at bounding box center [359, 516] width 556 height 16
drag, startPoint x: 699, startPoint y: 593, endPoint x: 699, endPoint y: 582, distance: 11.0
click at [699, 594] on div "--" at bounding box center [915, 601] width 556 height 14
click at [701, 556] on span "End of day adjustment" at bounding box center [685, 559] width 96 height 11
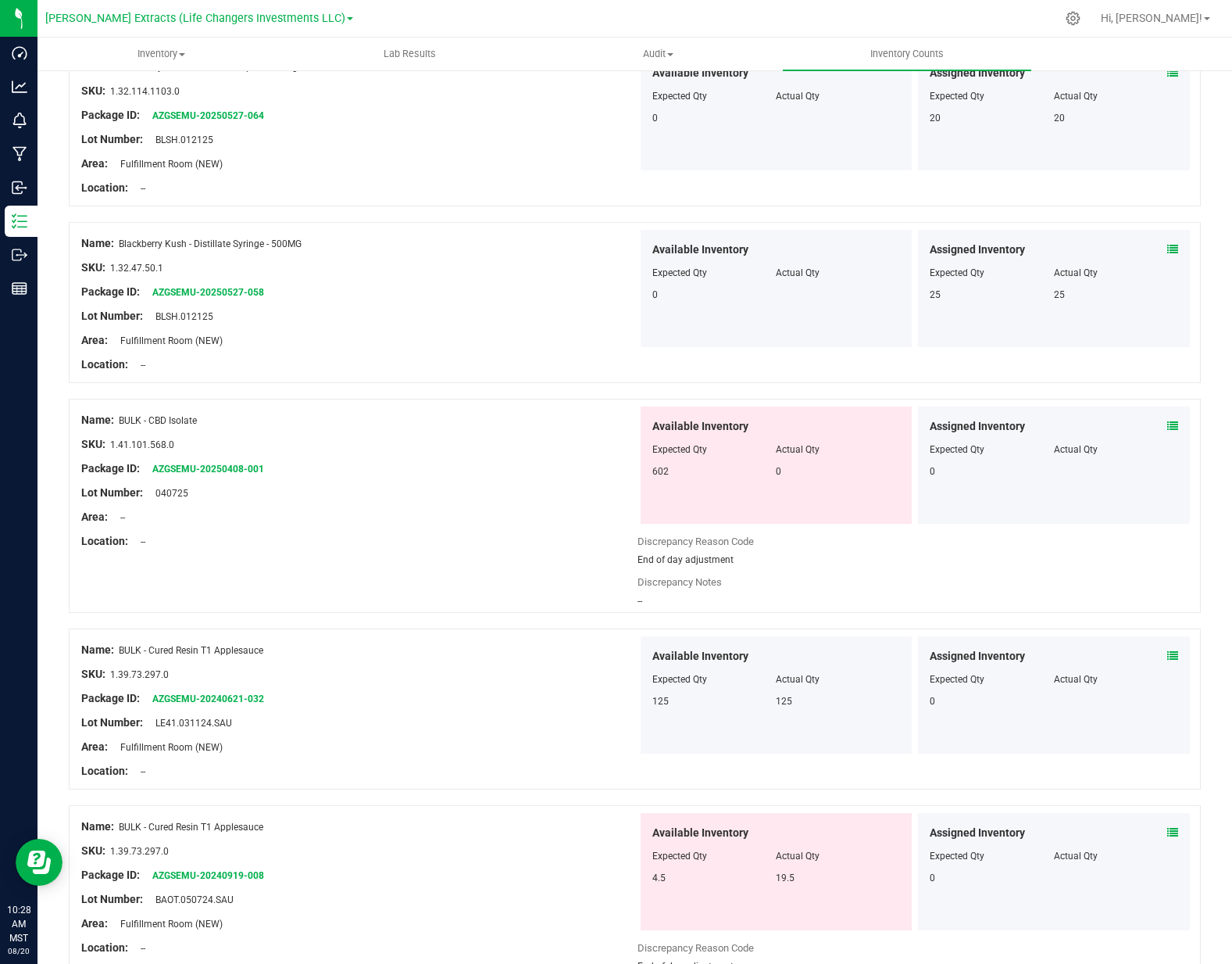
drag, startPoint x: 976, startPoint y: 544, endPoint x: 1070, endPoint y: 491, distance: 107.9
click at [986, 540] on div "Discrepancy Reason Code" at bounding box center [915, 541] width 556 height 16
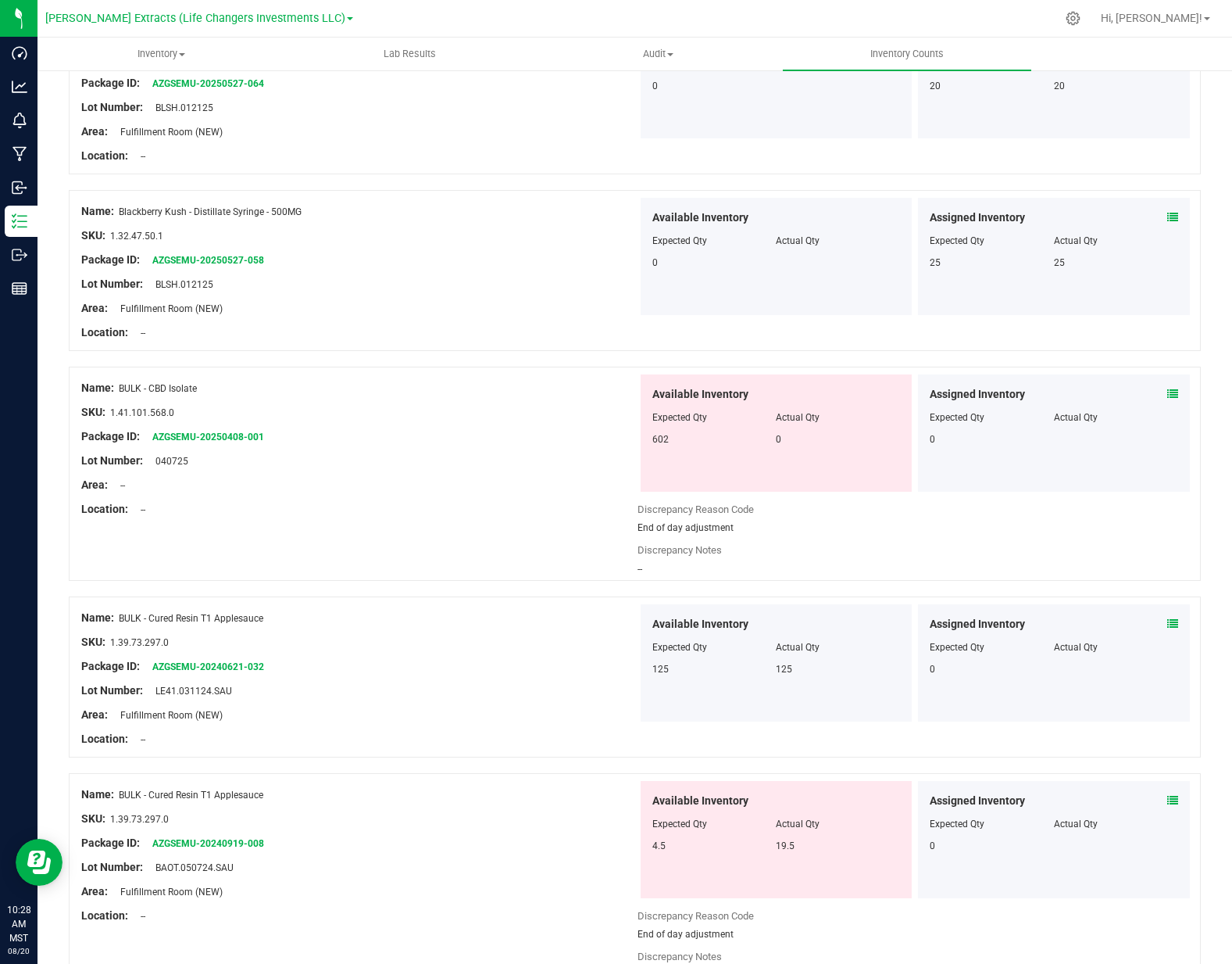
scroll to position [1923, 0]
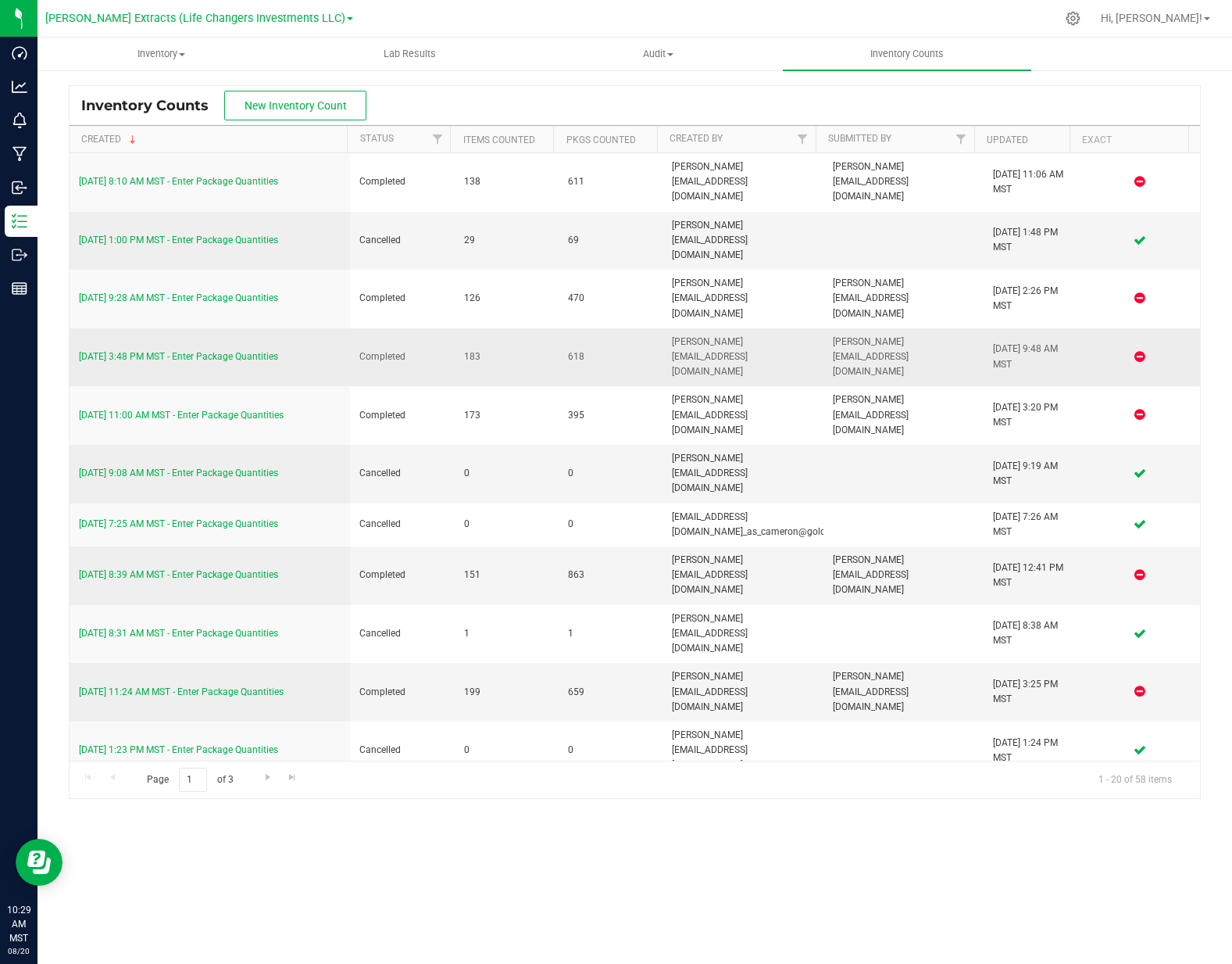
click at [113, 351] on link "[DATE] 3:48 PM MST - Enter Package Quantities" at bounding box center [178, 356] width 199 height 11
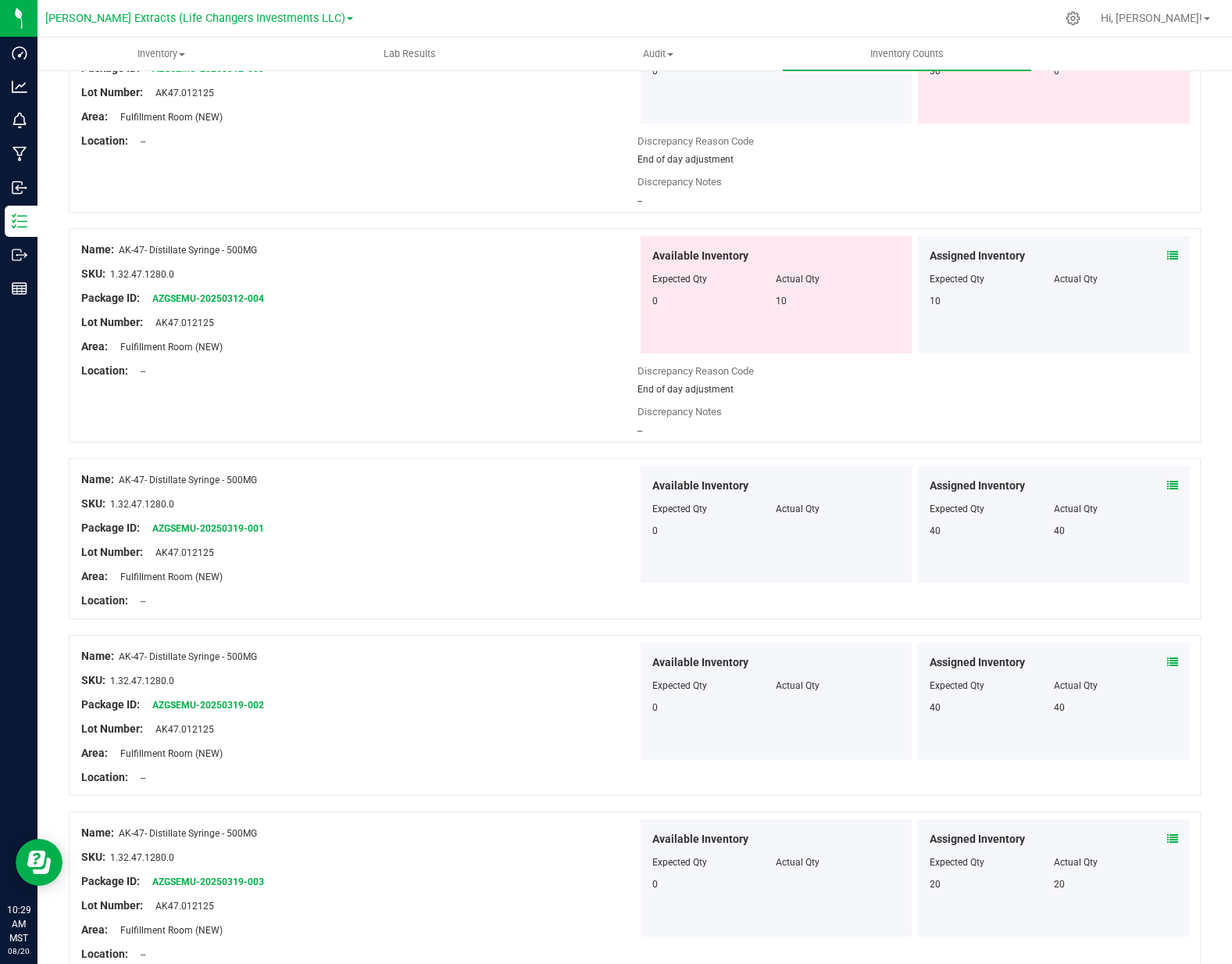
scroll to position [780, 0]
